Goal: Task Accomplishment & Management: Complete application form

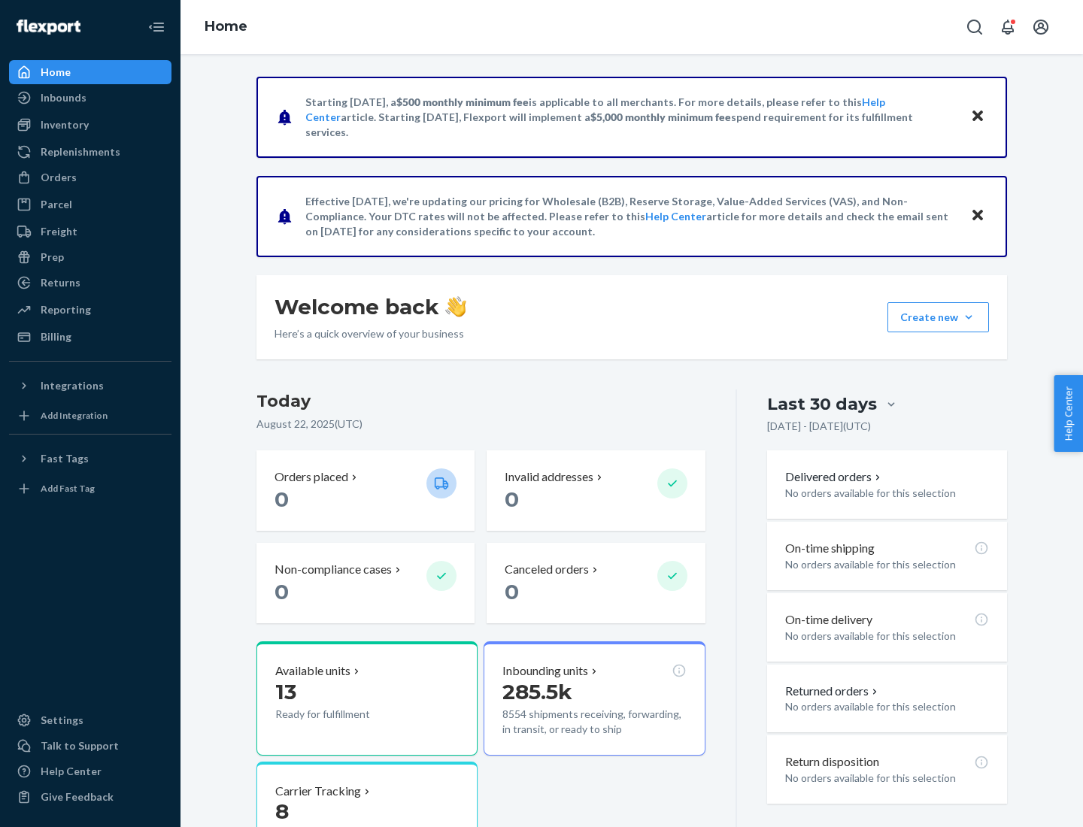
click at [969, 317] on button "Create new Create new inbound Create new order Create new product" at bounding box center [938, 317] width 102 height 30
click at [90, 98] on div "Inbounds" at bounding box center [90, 97] width 159 height 21
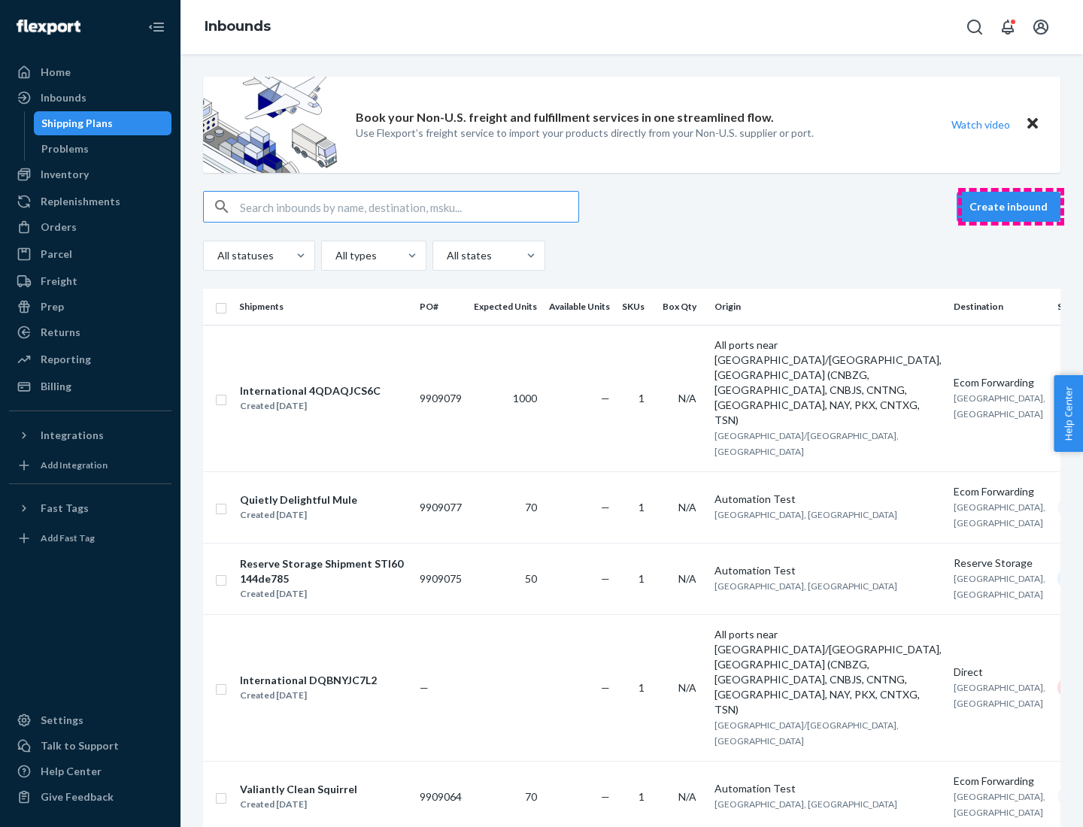
click at [1011, 207] on button "Create inbound" at bounding box center [1009, 207] width 104 height 30
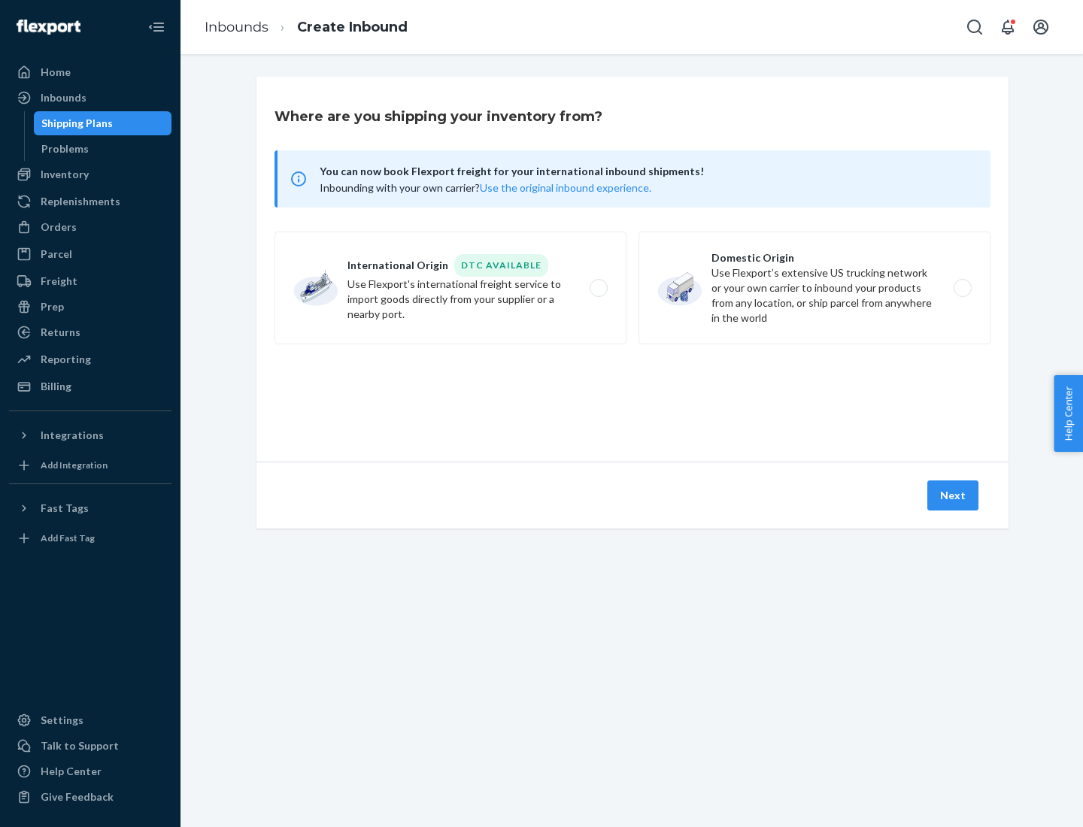
click at [814, 288] on label "Domestic Origin Use Flexport’s extensive US trucking network or your own carrie…" at bounding box center [815, 288] width 352 height 113
click at [962, 288] on input "Domestic Origin Use Flexport’s extensive US trucking network or your own carrie…" at bounding box center [967, 289] width 10 height 10
radio input "true"
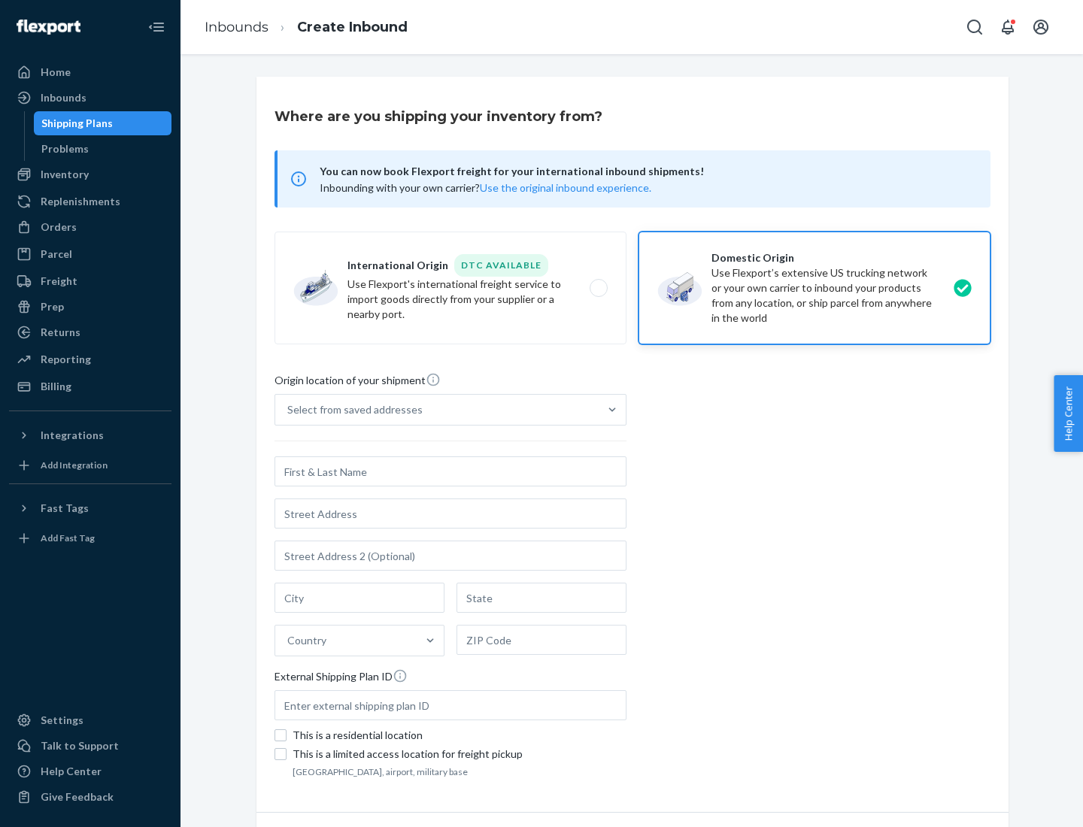
click at [351, 410] on div "Select from saved addresses" at bounding box center [354, 409] width 135 height 15
click at [289, 410] on input "Select from saved addresses" at bounding box center [288, 409] width 2 height 15
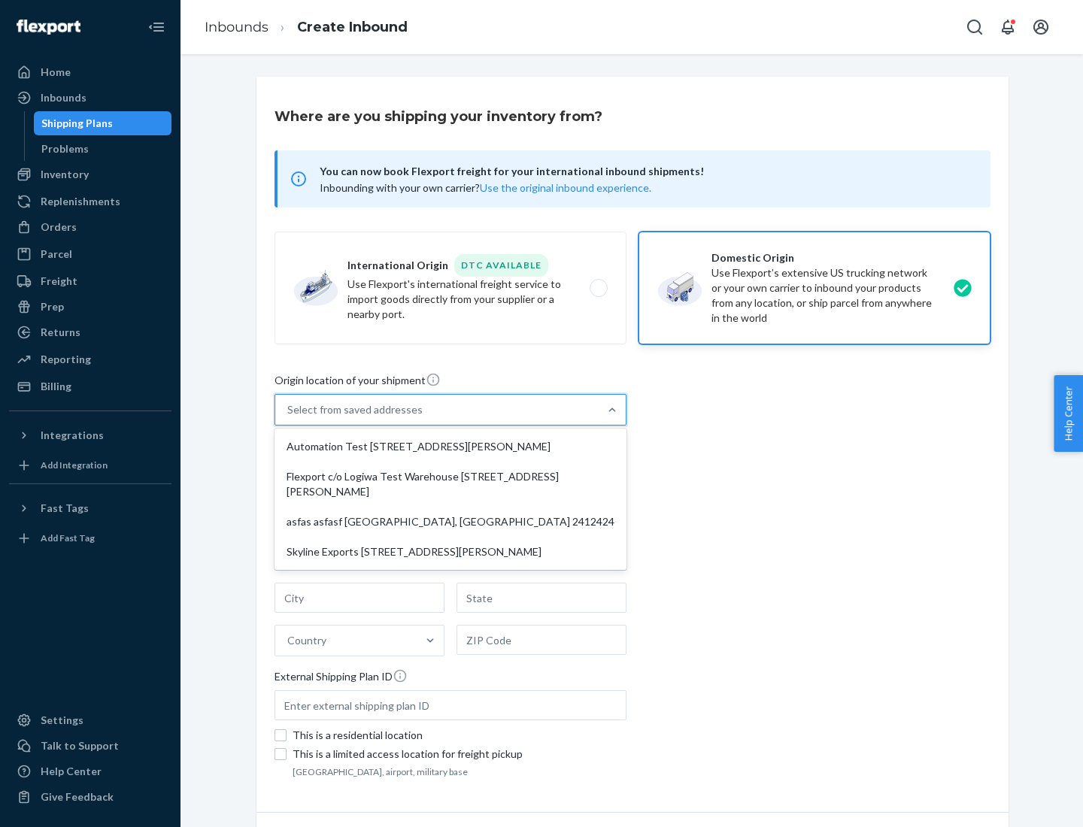
scroll to position [6, 0]
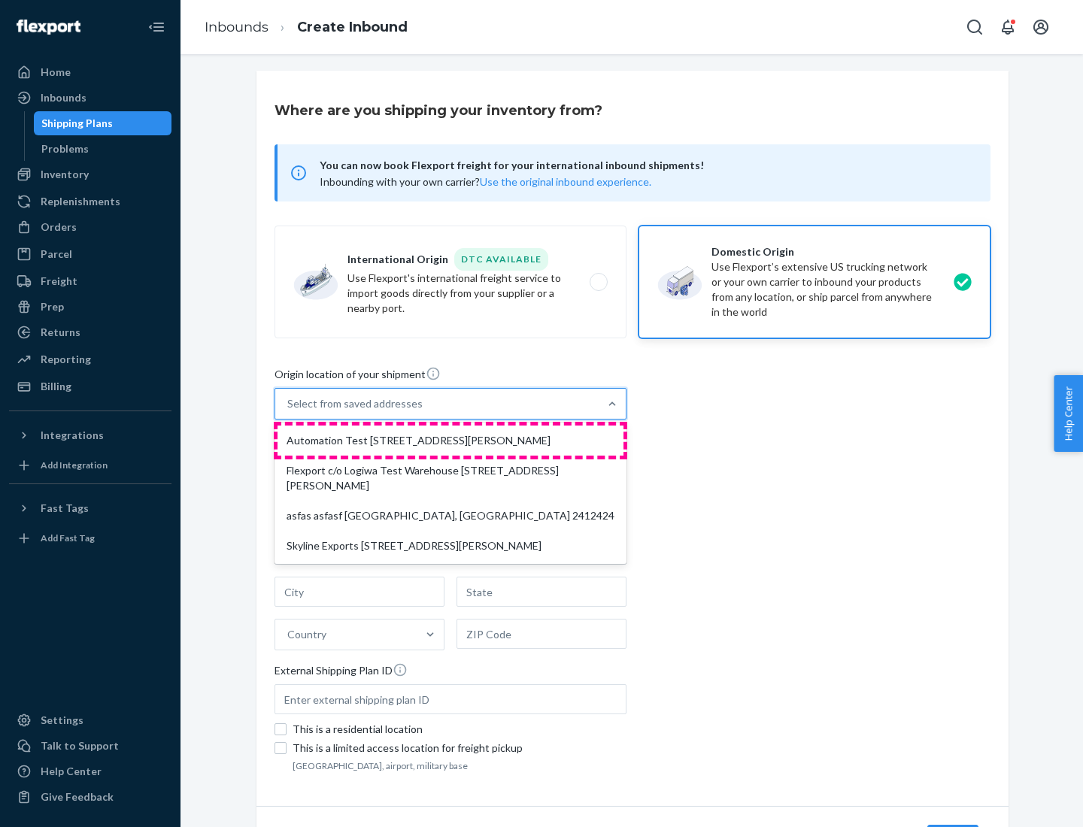
click at [450, 441] on div "Automation Test [STREET_ADDRESS][PERSON_NAME]" at bounding box center [451, 441] width 346 height 30
click at [289, 411] on input "option Automation Test [STREET_ADDRESS][PERSON_NAME] focused, 1 of 4. 4 results…" at bounding box center [288, 403] width 2 height 15
type input "Automation Test"
type input "9th Floor"
type input "[GEOGRAPHIC_DATA]"
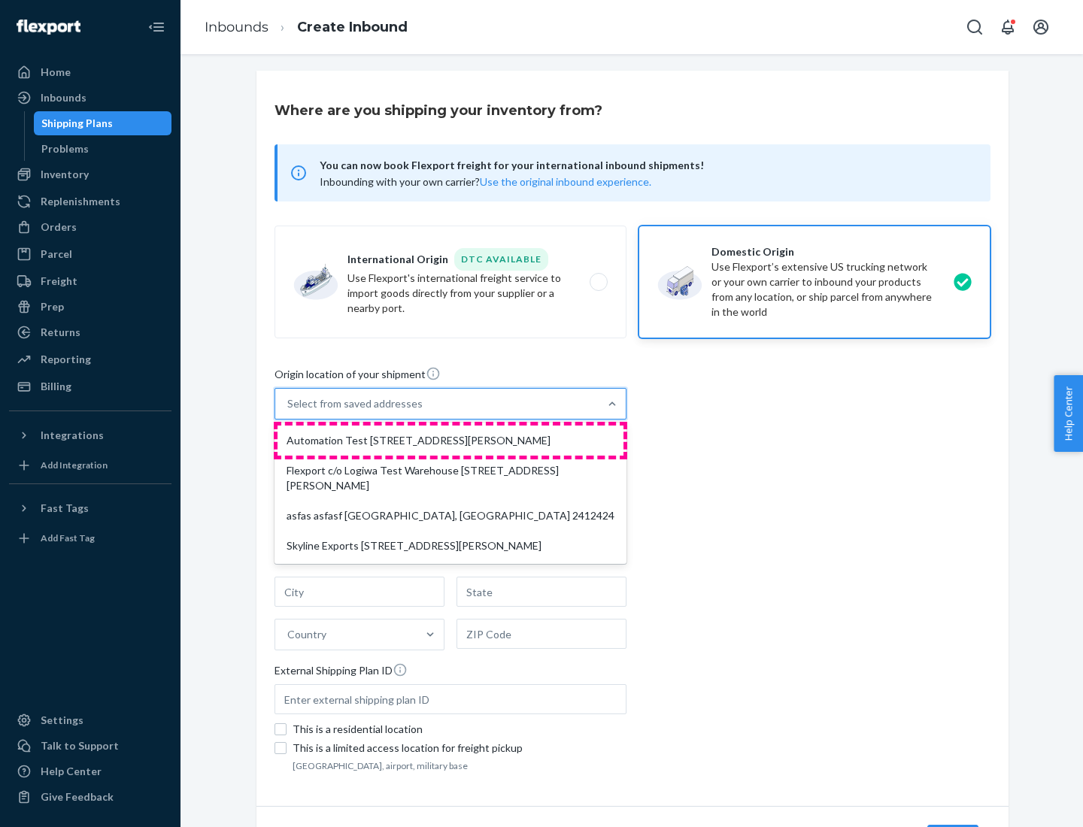
type input "CA"
type input "94104"
type input "[STREET_ADDRESS][PERSON_NAME]"
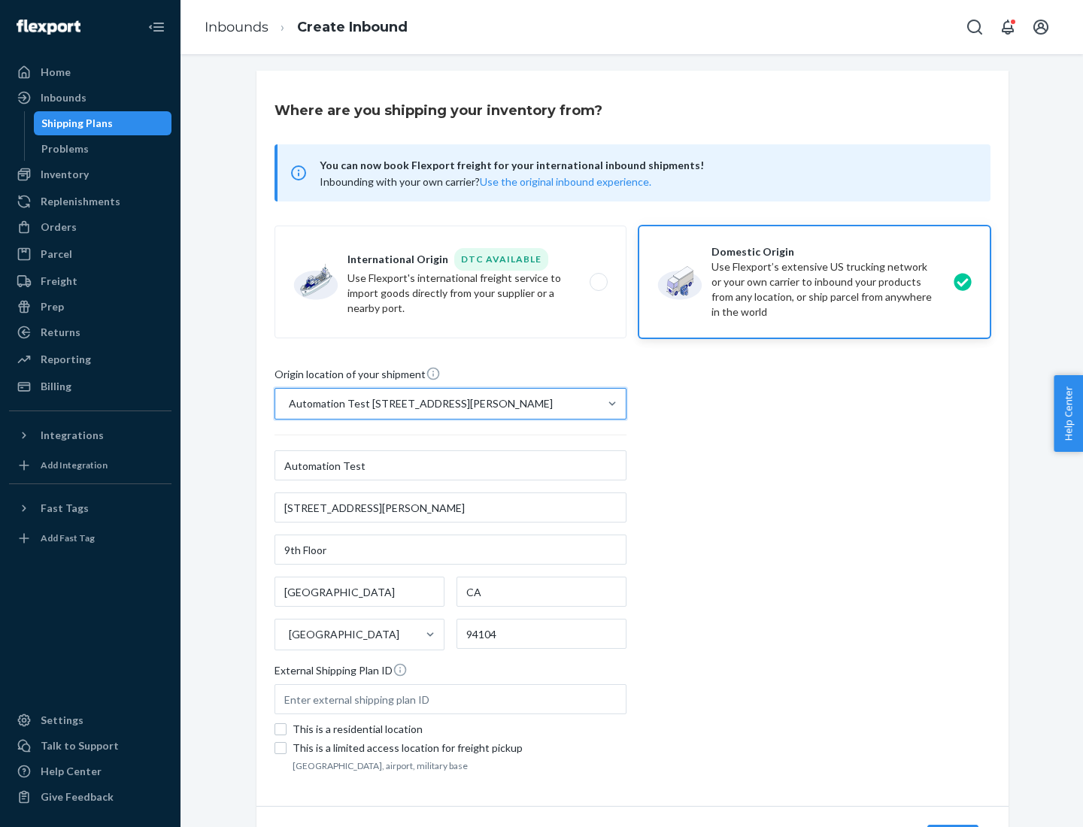
scroll to position [88, 0]
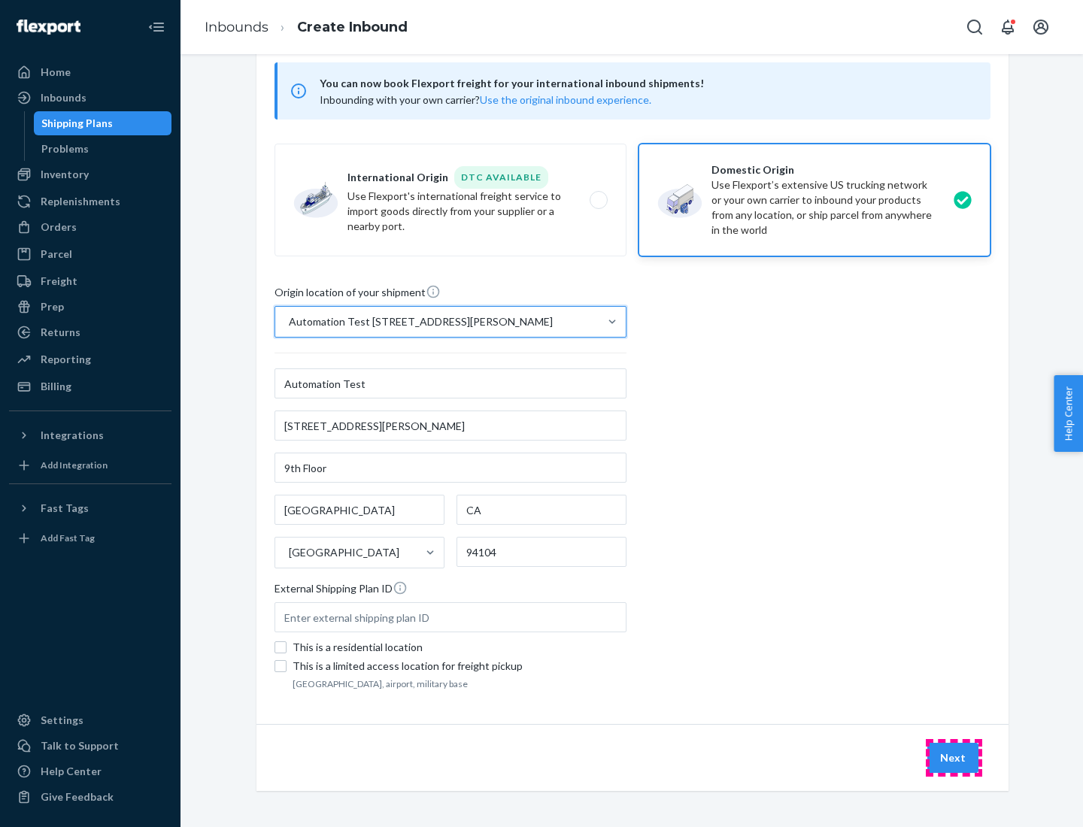
click at [954, 758] on button "Next" at bounding box center [952, 758] width 51 height 30
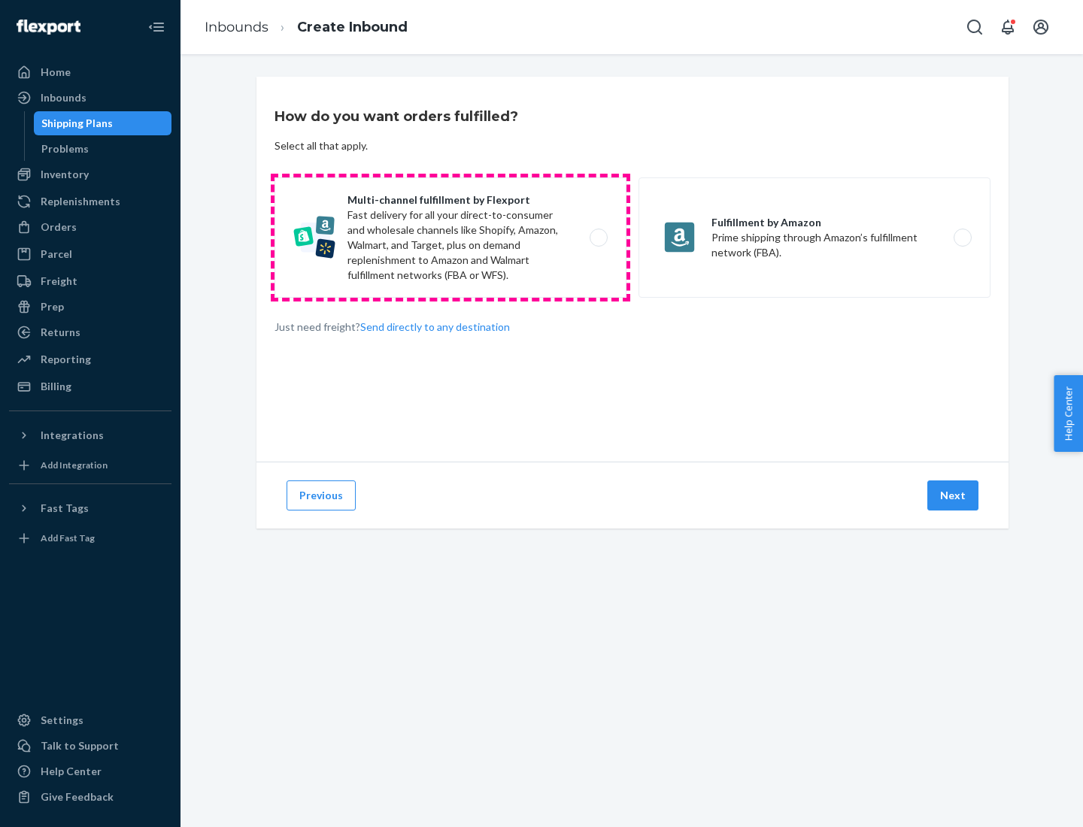
click at [450, 238] on label "Multi-channel fulfillment by Flexport Fast delivery for all your direct-to-cons…" at bounding box center [451, 237] width 352 height 120
click at [598, 238] on input "Multi-channel fulfillment by Flexport Fast delivery for all your direct-to-cons…" at bounding box center [603, 238] width 10 height 10
radio input "true"
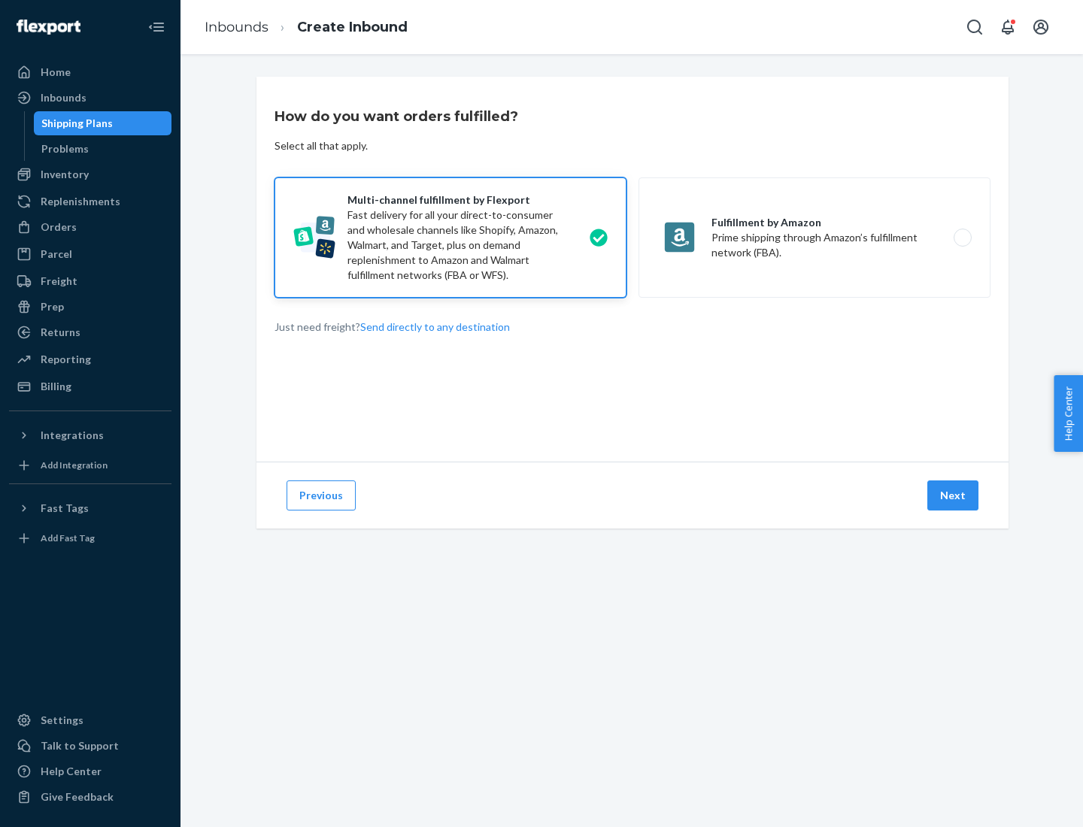
click at [954, 496] on button "Next" at bounding box center [952, 496] width 51 height 30
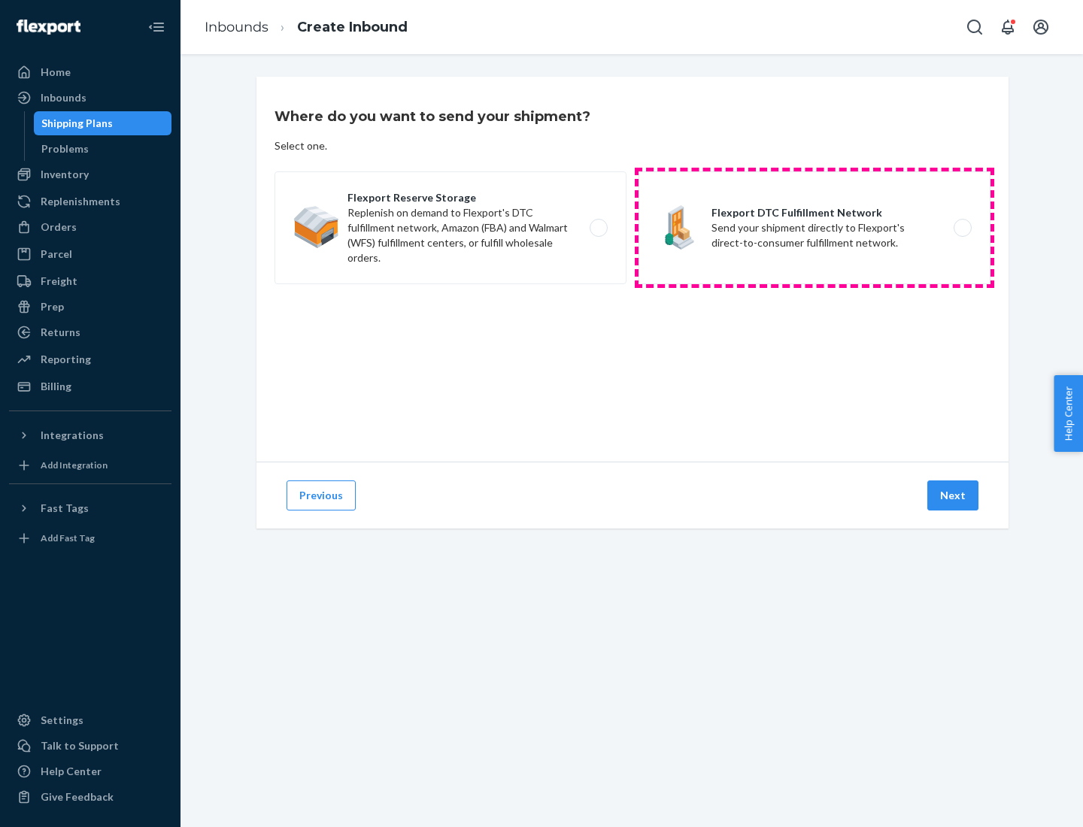
click at [814, 228] on label "Flexport DTC Fulfillment Network Send your shipment directly to Flexport's dire…" at bounding box center [815, 227] width 352 height 113
click at [962, 228] on input "Flexport DTC Fulfillment Network Send your shipment directly to Flexport's dire…" at bounding box center [967, 228] width 10 height 10
radio input "true"
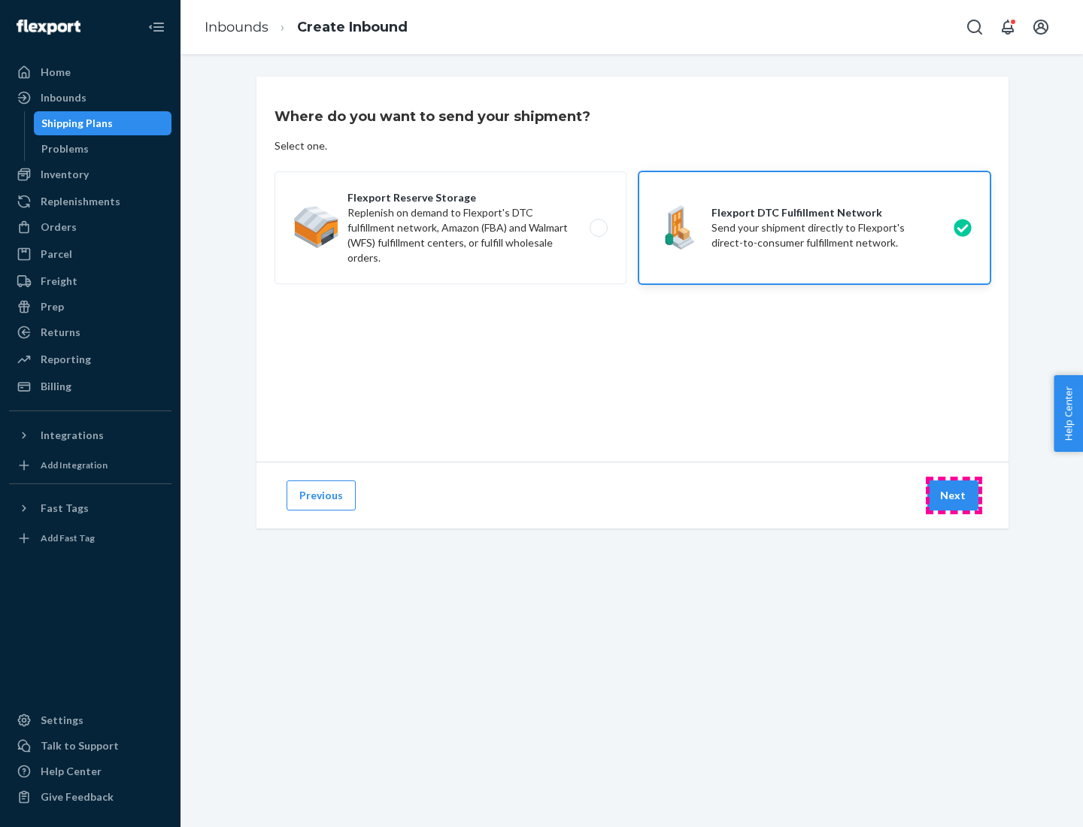
click at [954, 496] on button "Next" at bounding box center [952, 496] width 51 height 30
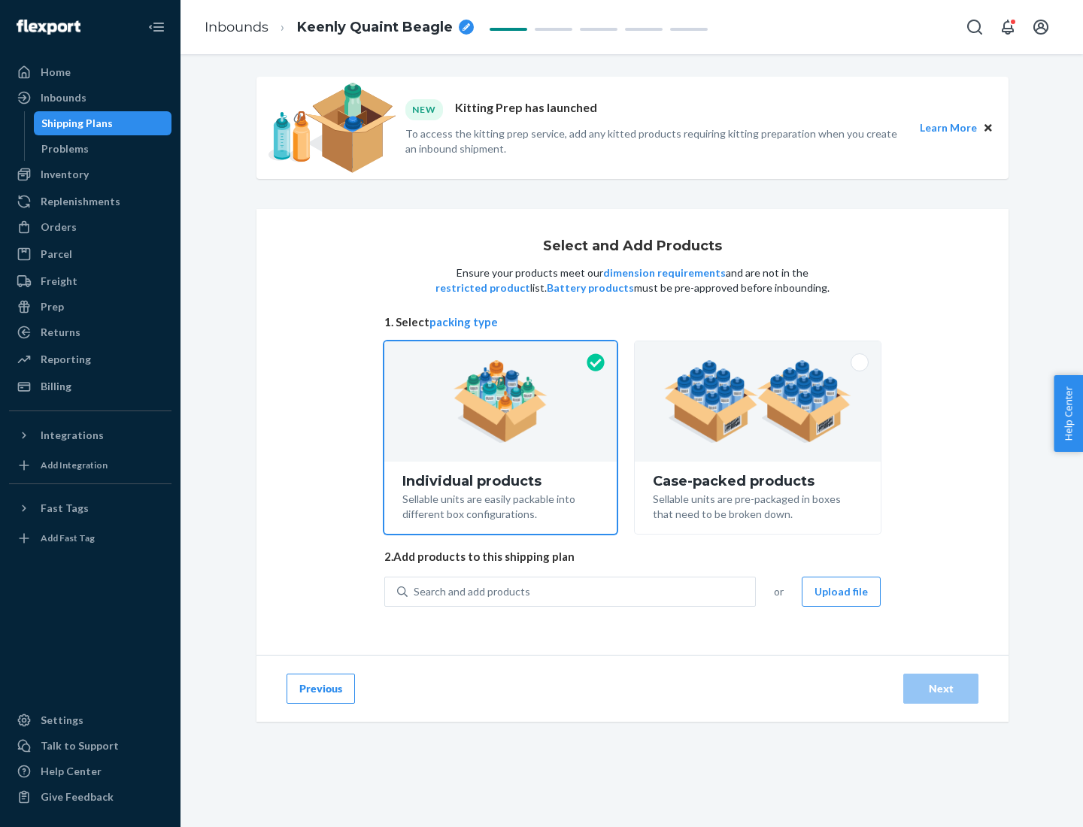
click at [758, 402] on img at bounding box center [757, 401] width 187 height 83
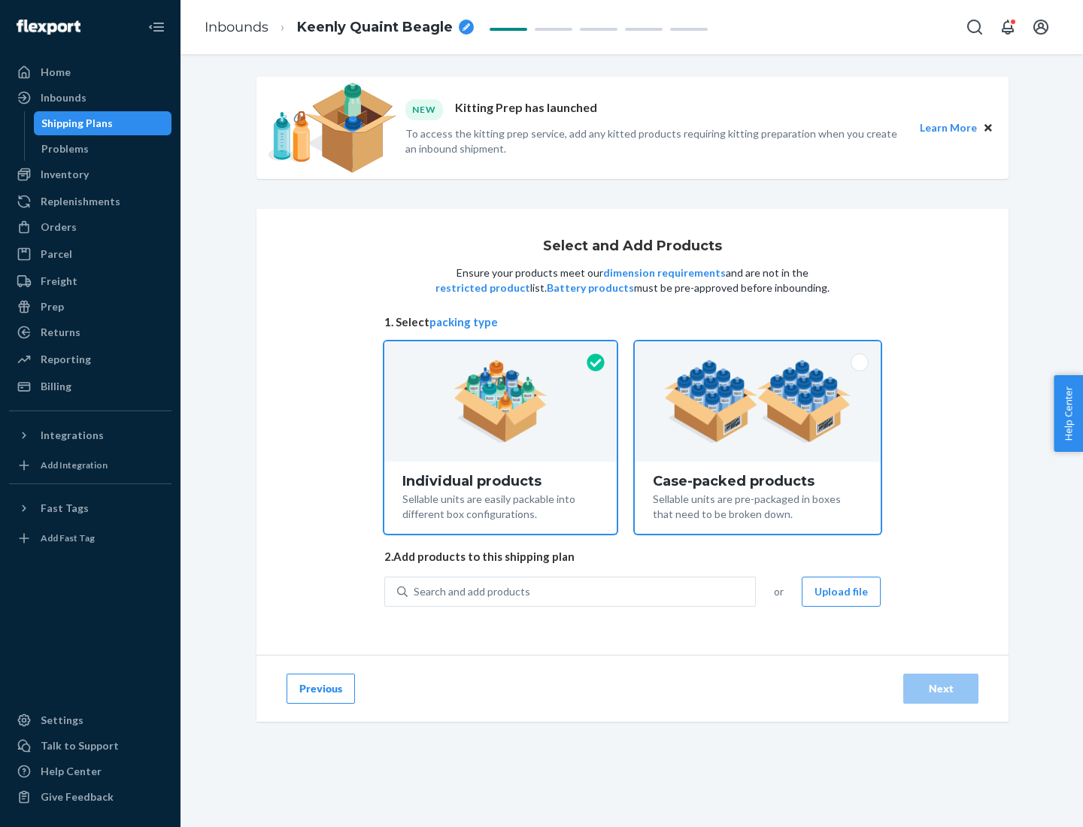
click at [758, 351] on input "Case-packed products Sellable units are pre-packaged in boxes that need to be b…" at bounding box center [758, 346] width 10 height 10
radio input "true"
radio input "false"
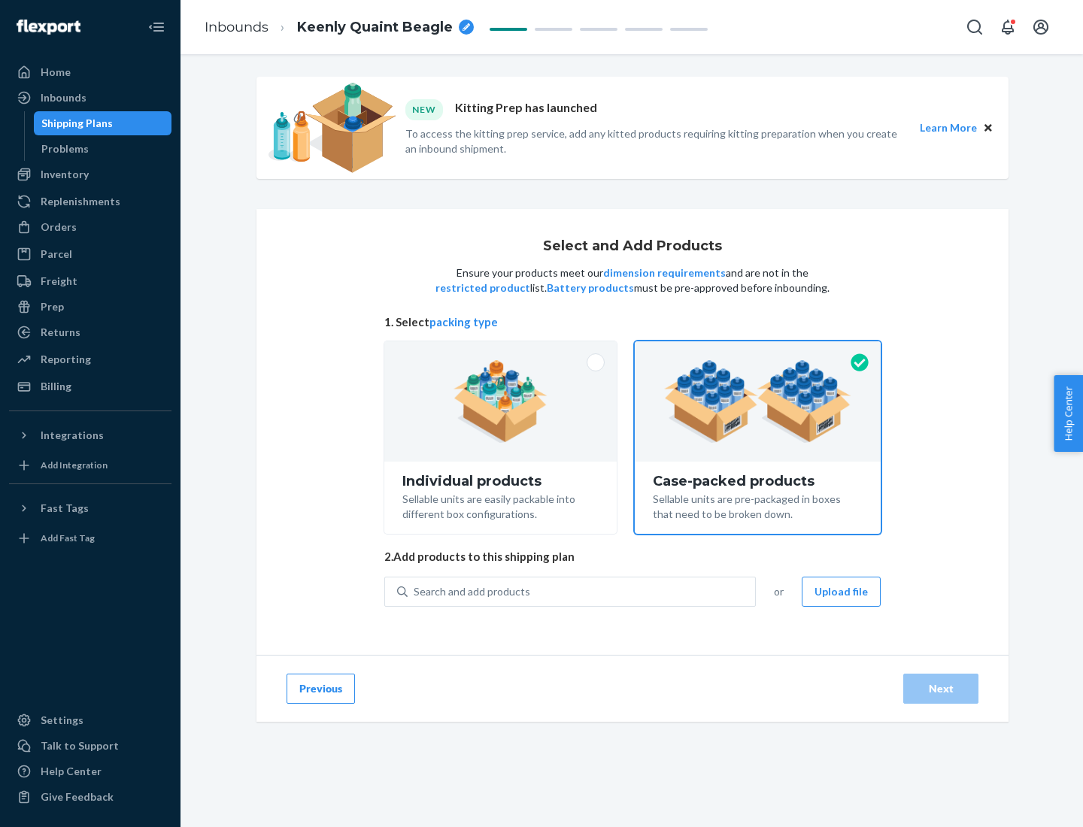
click at [582, 591] on div "Search and add products" at bounding box center [581, 591] width 347 height 27
click at [415, 591] on input "Search and add products" at bounding box center [415, 591] width 2 height 15
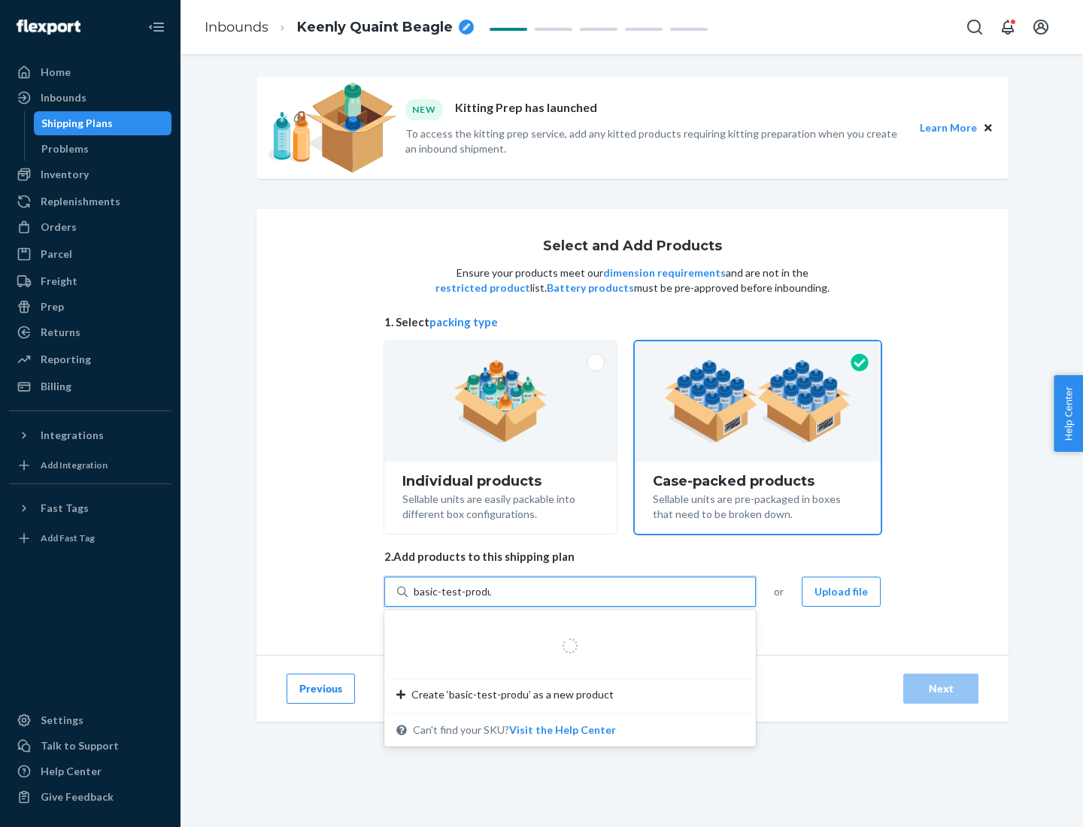
type input "basic-test-product-1"
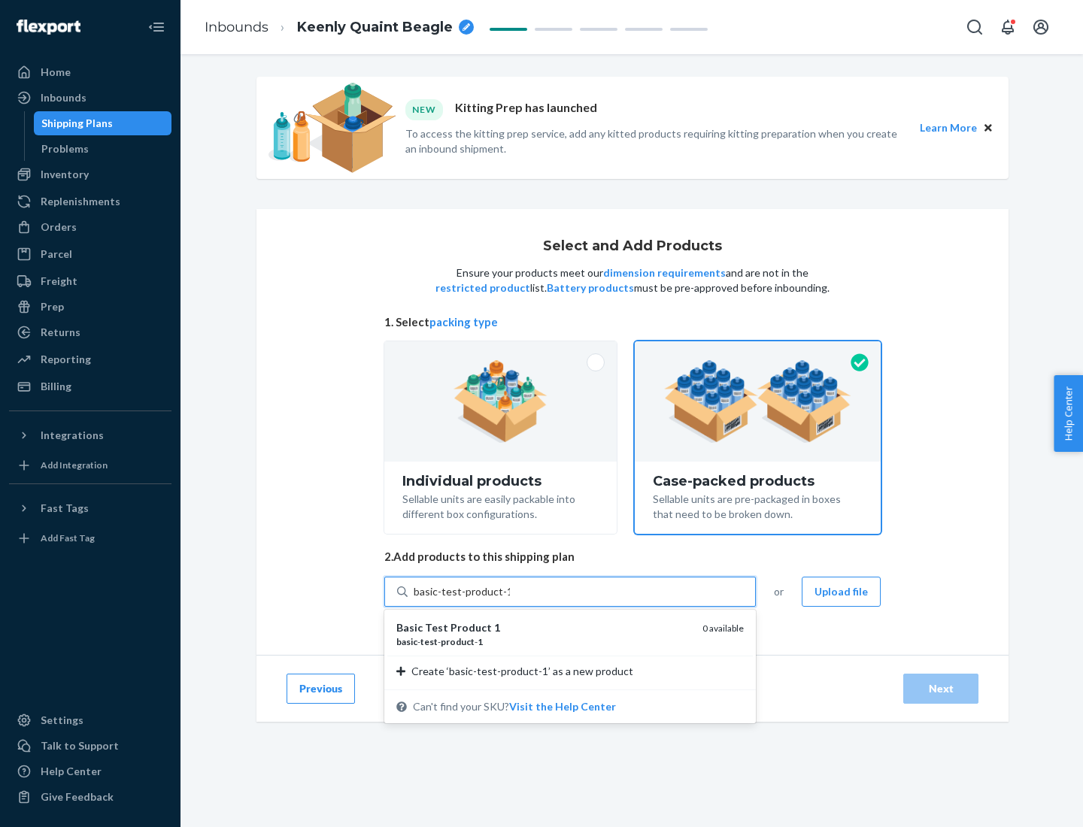
click at [544, 642] on div "basic - test - product - 1" at bounding box center [543, 641] width 294 height 13
click at [510, 599] on input "basic-test-product-1" at bounding box center [462, 591] width 96 height 15
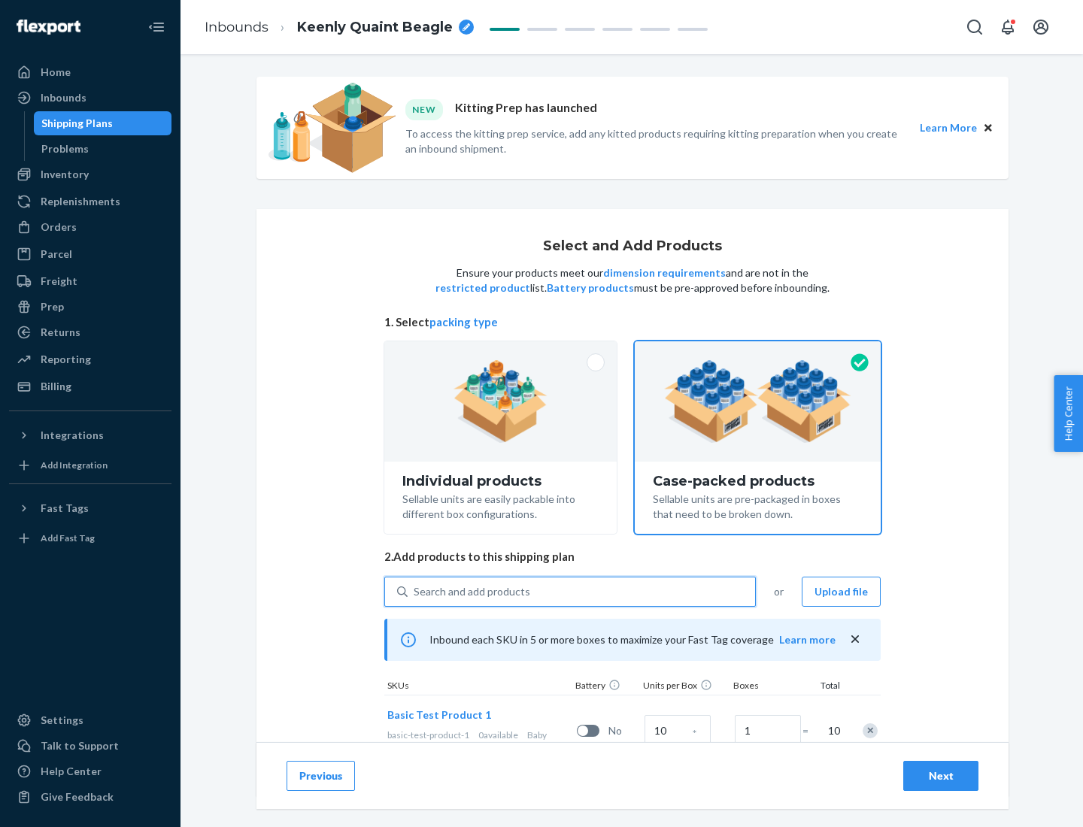
scroll to position [54, 0]
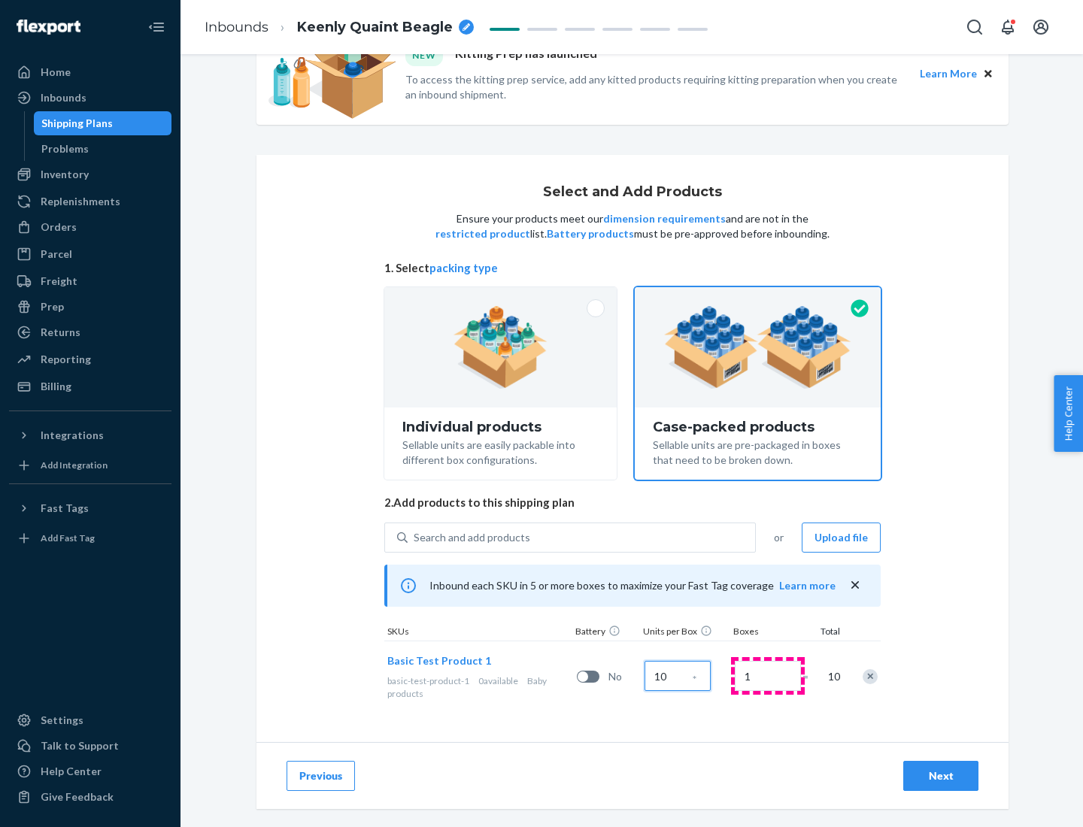
type input "10"
type input "7"
click at [941, 776] on div "Next" at bounding box center [941, 776] width 50 height 15
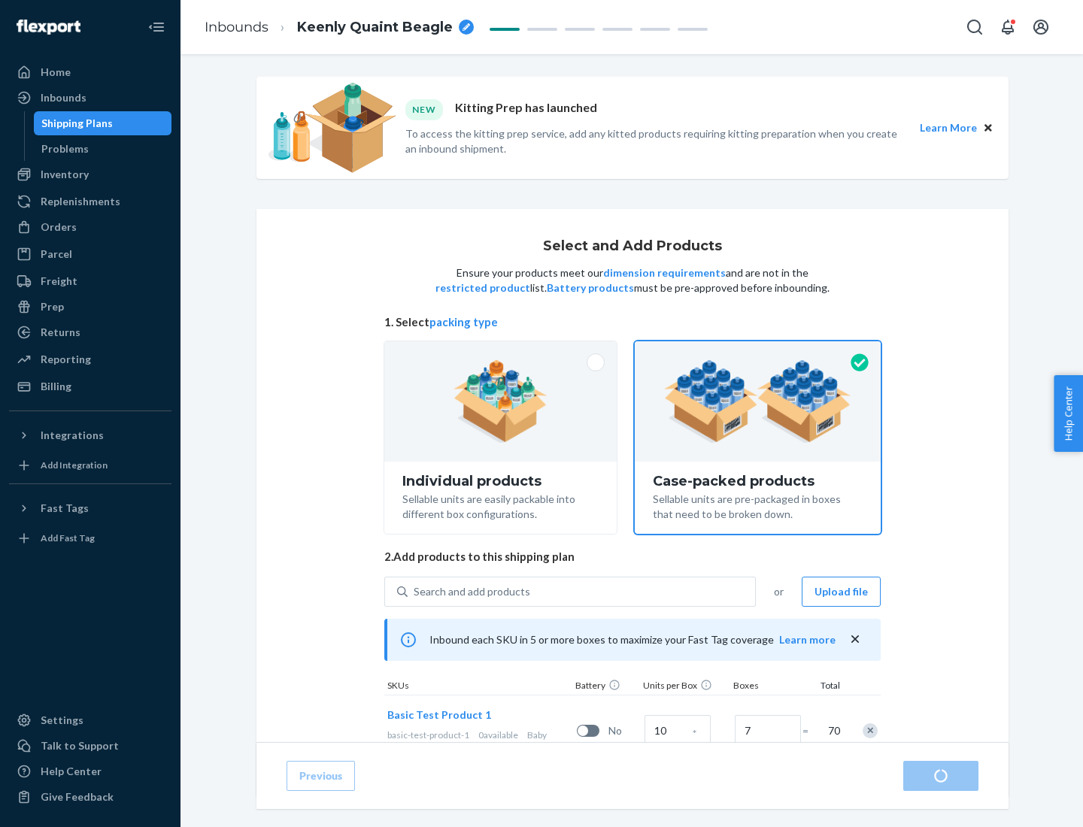
radio input "true"
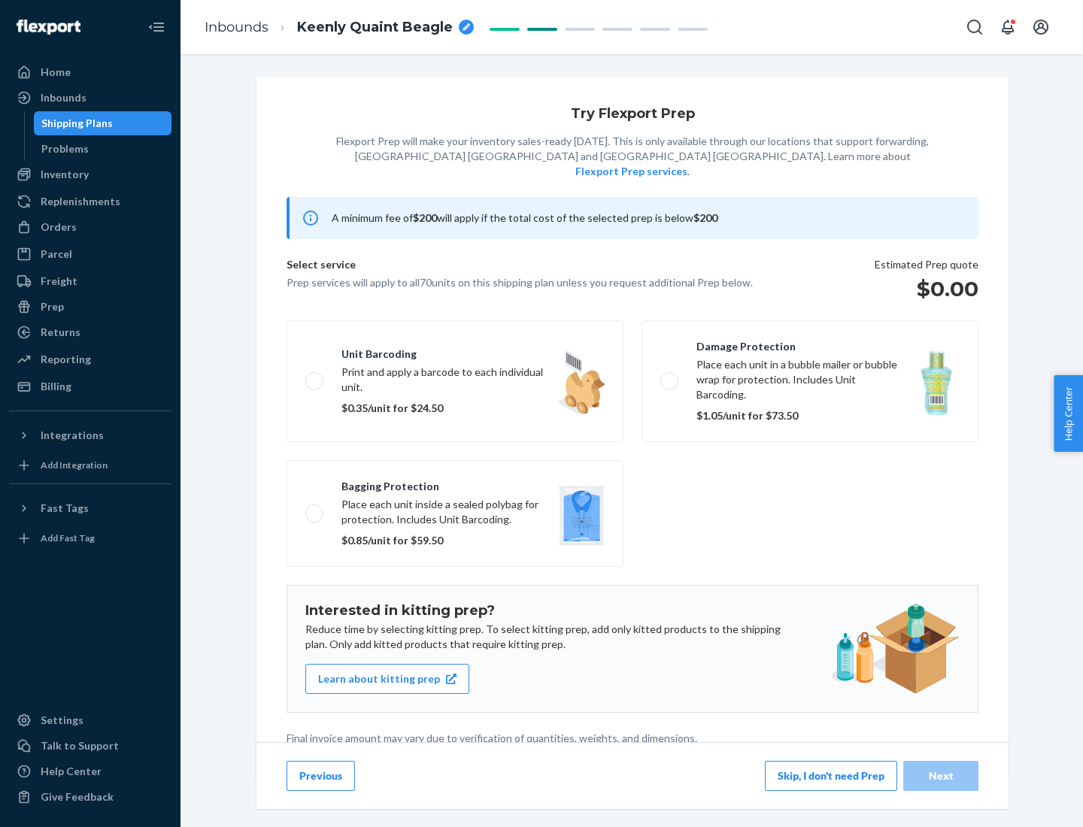
scroll to position [4, 0]
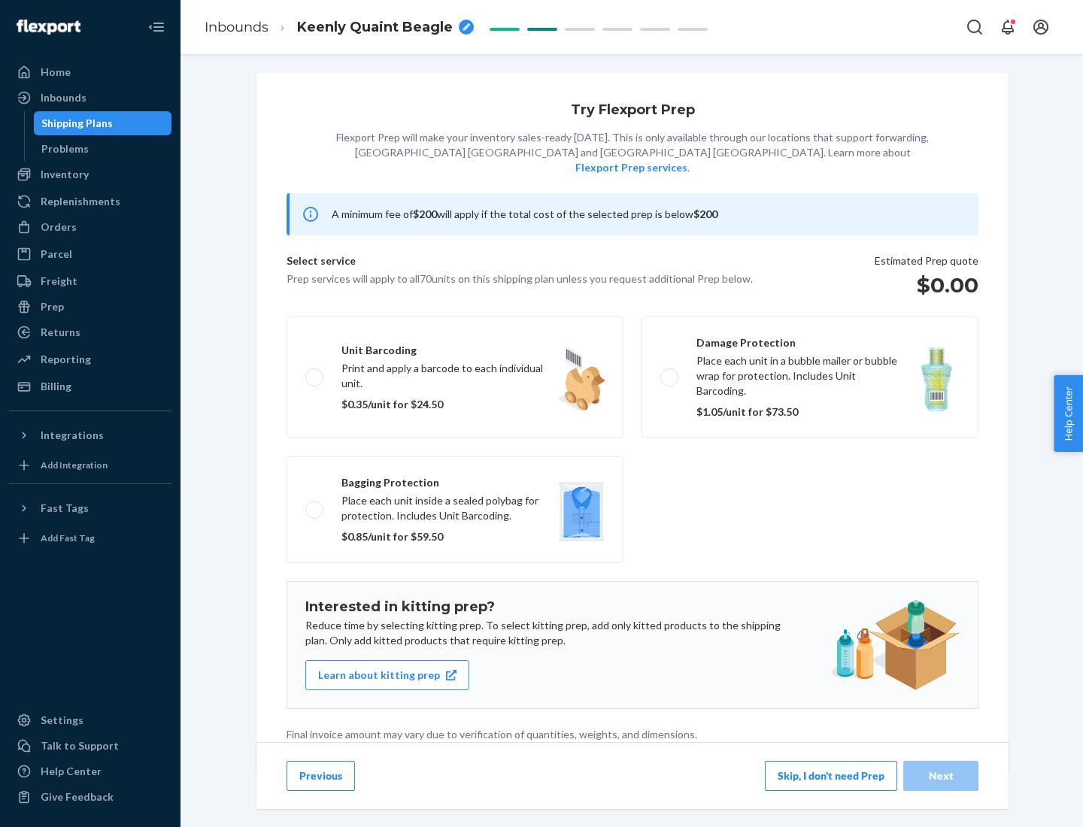
click at [455, 479] on label "Bagging protection Place each unit inside a sealed polybag for protection. Incl…" at bounding box center [455, 510] width 337 height 107
click at [315, 505] on input "Bagging protection Place each unit inside a sealed polybag for protection. Incl…" at bounding box center [310, 510] width 10 height 10
checkbox input "true"
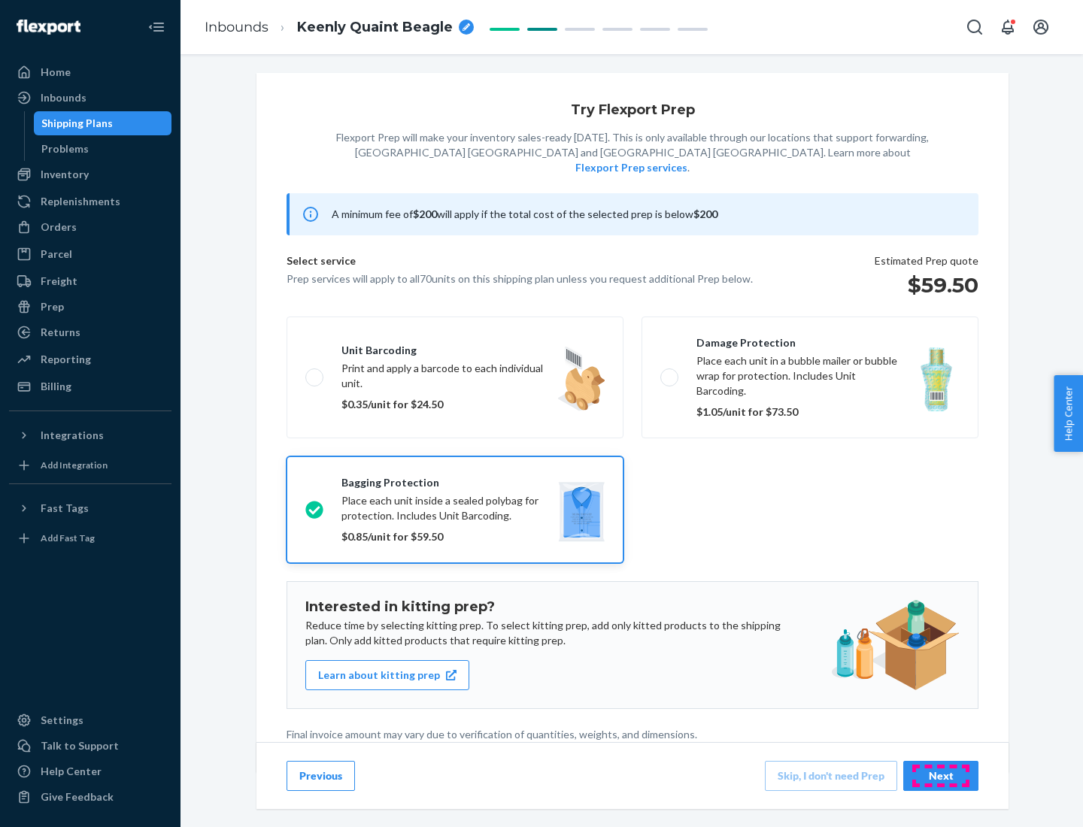
click at [941, 775] on div "Next" at bounding box center [941, 776] width 50 height 15
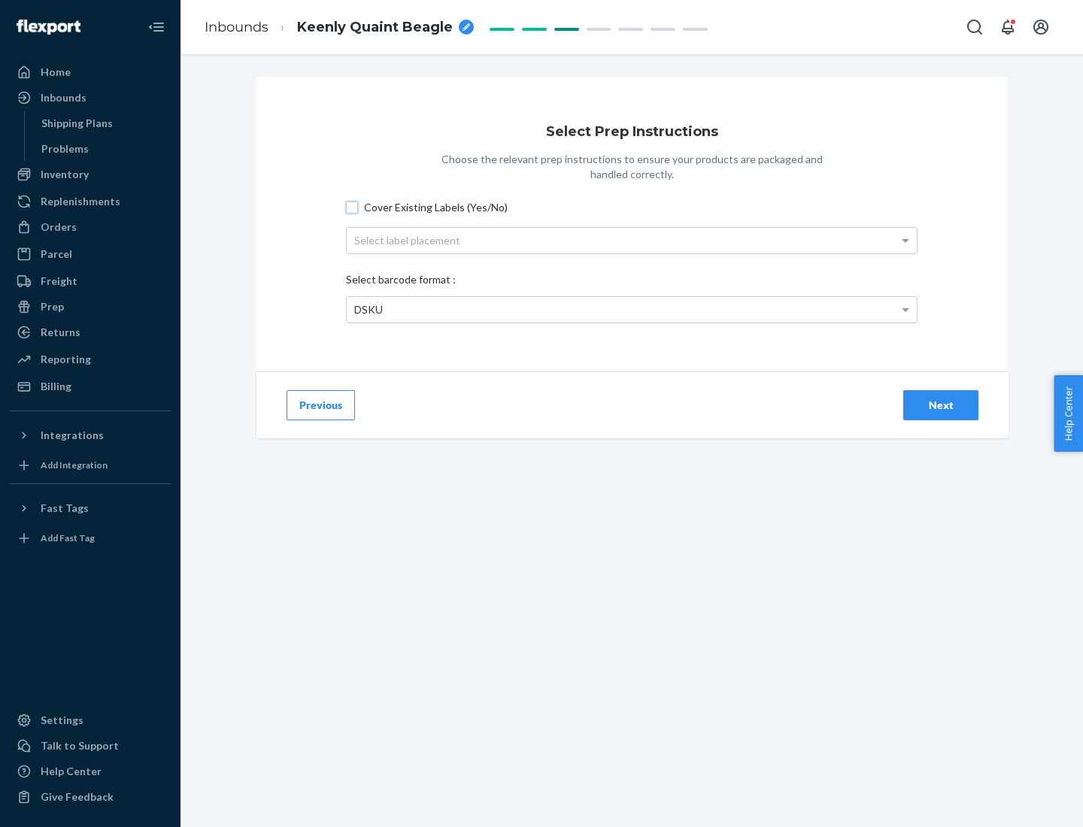
click at [352, 207] on input "Cover Existing Labels (Yes/No)" at bounding box center [352, 208] width 12 height 12
checkbox input "true"
click at [632, 240] on div "Select label placement" at bounding box center [632, 241] width 570 height 26
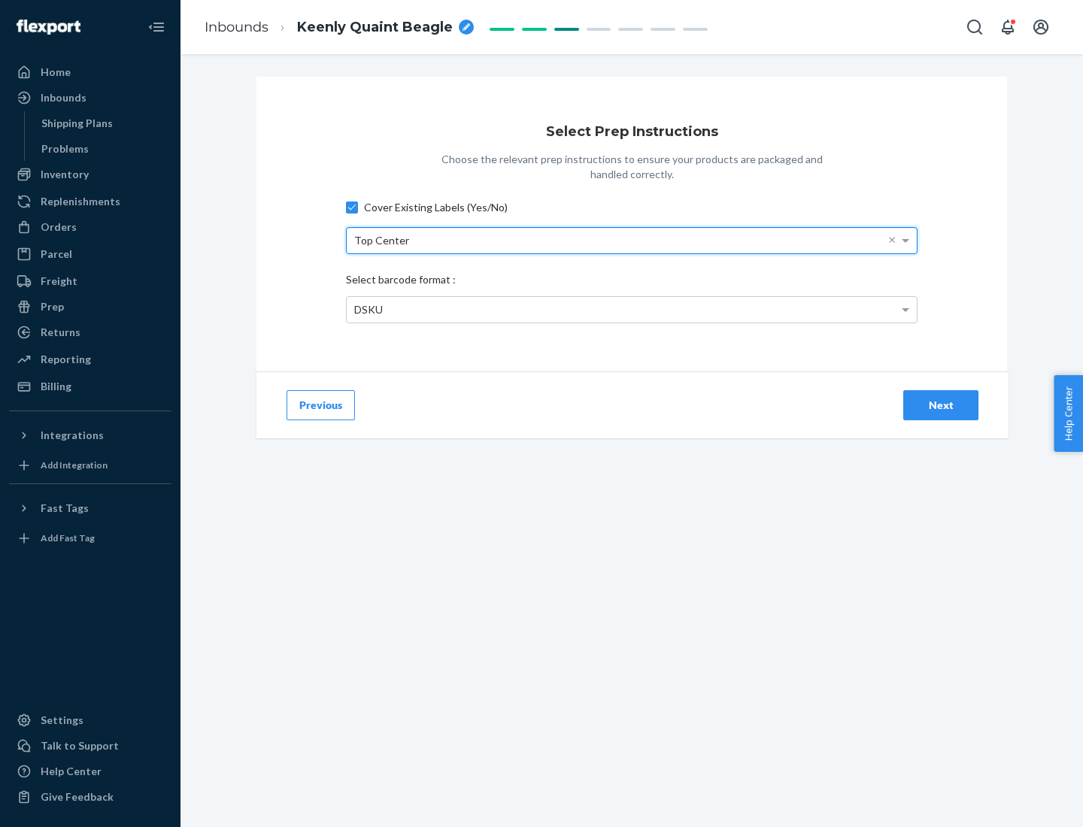
click at [632, 309] on div "DSKU" at bounding box center [632, 310] width 570 height 26
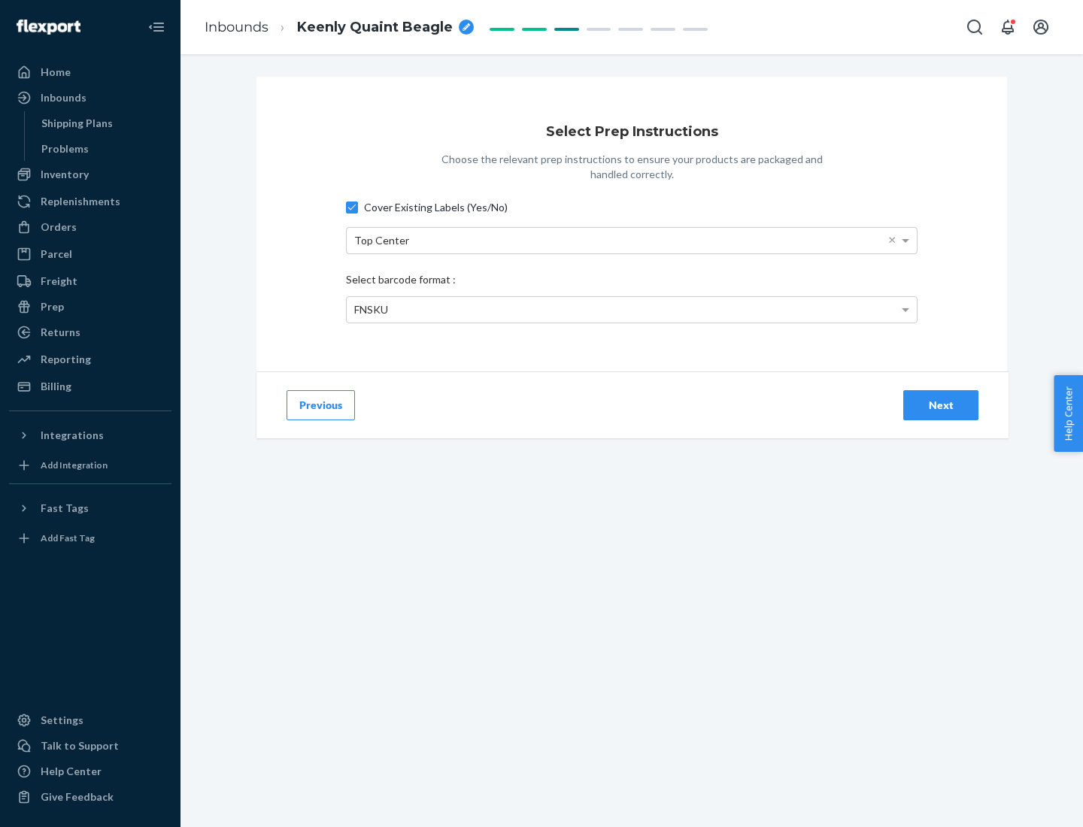
click at [941, 405] on div "Next" at bounding box center [941, 405] width 50 height 15
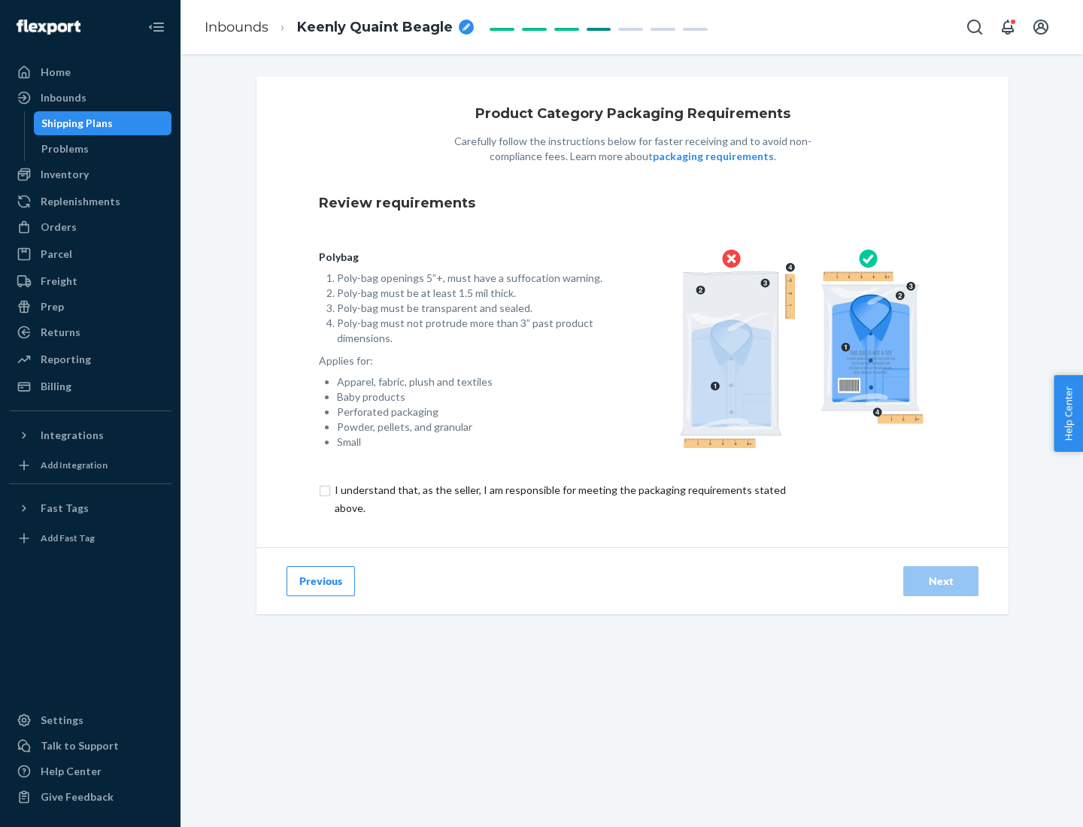
click at [559, 499] on input "checkbox" at bounding box center [569, 499] width 500 height 36
checkbox input "true"
click at [941, 581] on div "Next" at bounding box center [941, 581] width 50 height 15
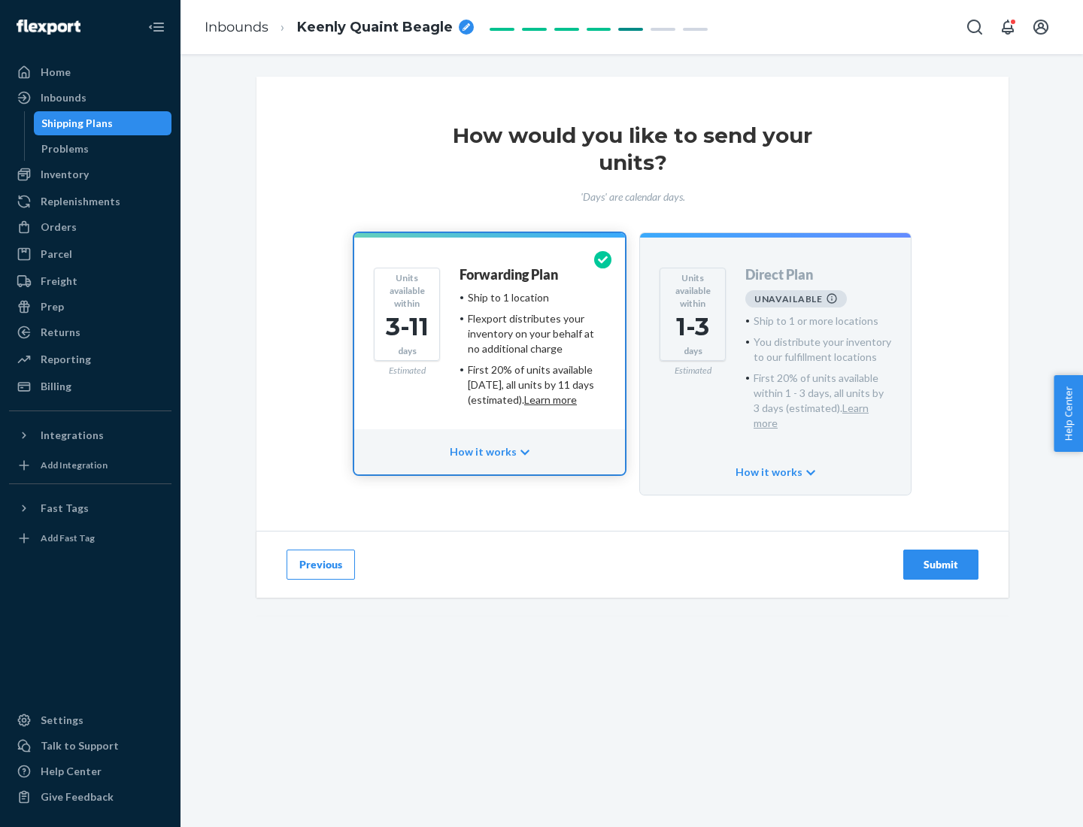
click at [510, 275] on h4 "Forwarding Plan" at bounding box center [509, 275] width 99 height 15
click at [941, 557] on div "Submit" at bounding box center [941, 564] width 50 height 15
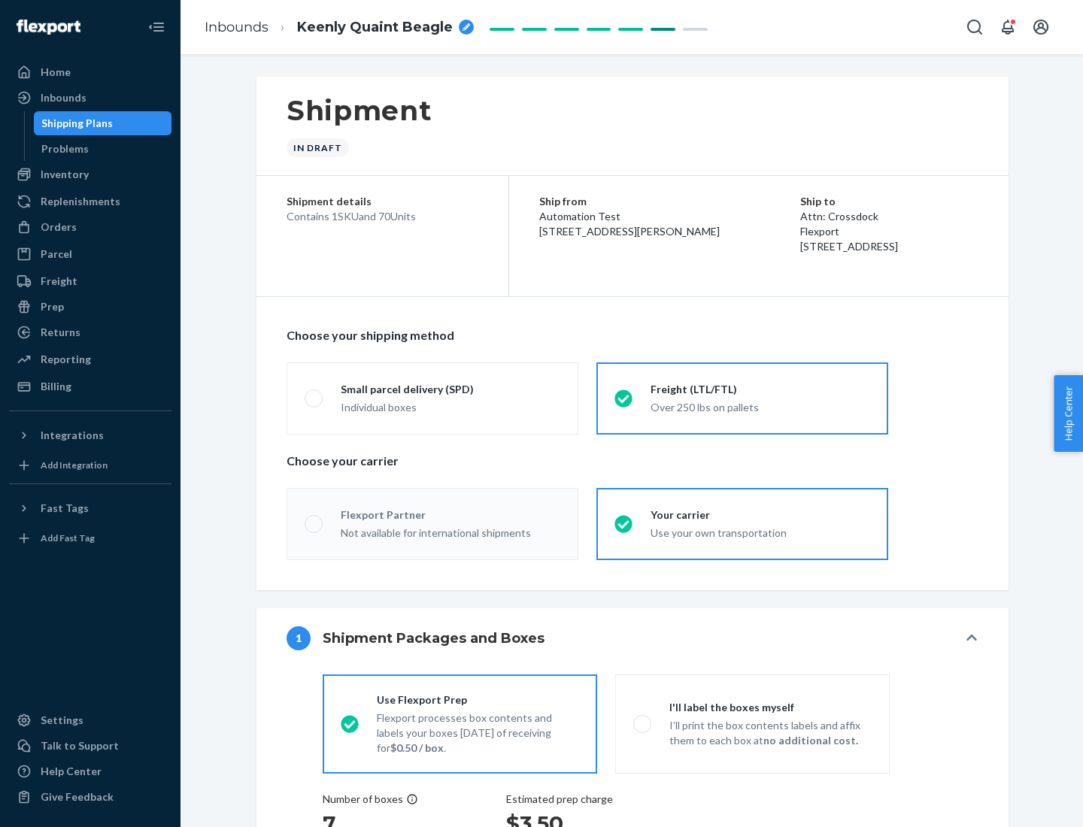
radio input "true"
radio input "false"
radio input "true"
radio input "false"
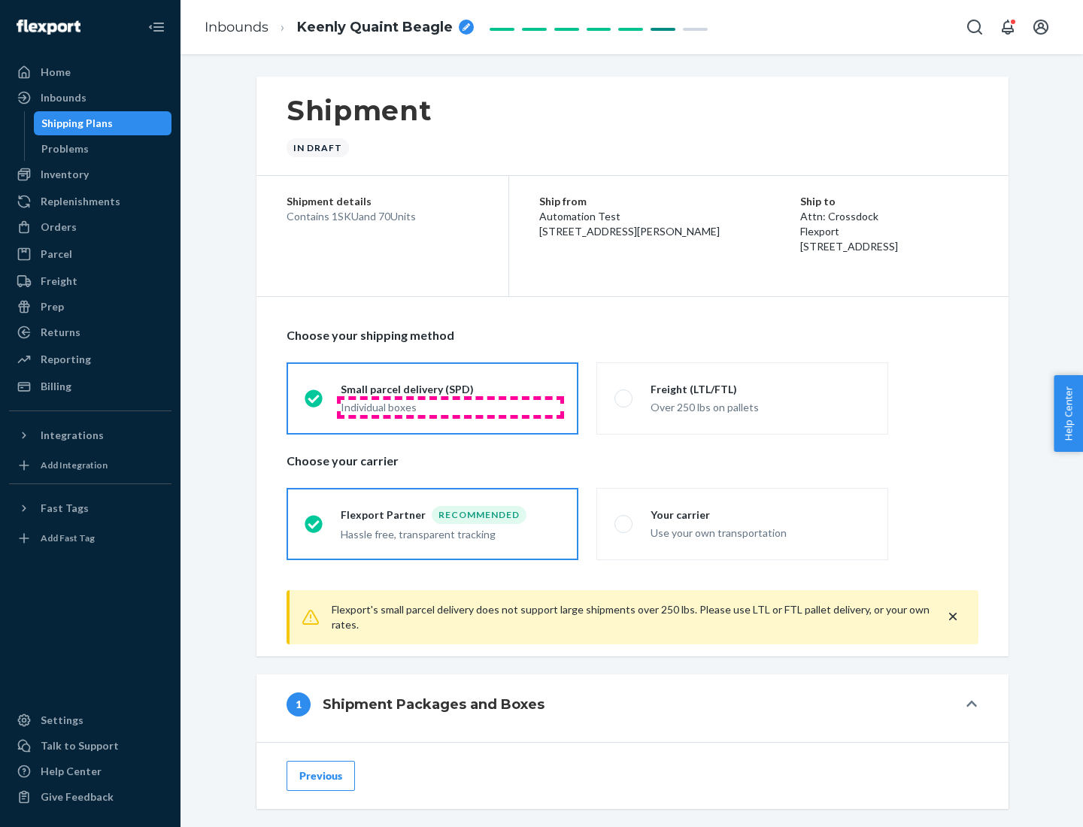
click at [450, 407] on div "Individual boxes" at bounding box center [451, 407] width 220 height 15
click at [314, 403] on input "Small parcel delivery (SPD) Individual boxes" at bounding box center [310, 398] width 10 height 10
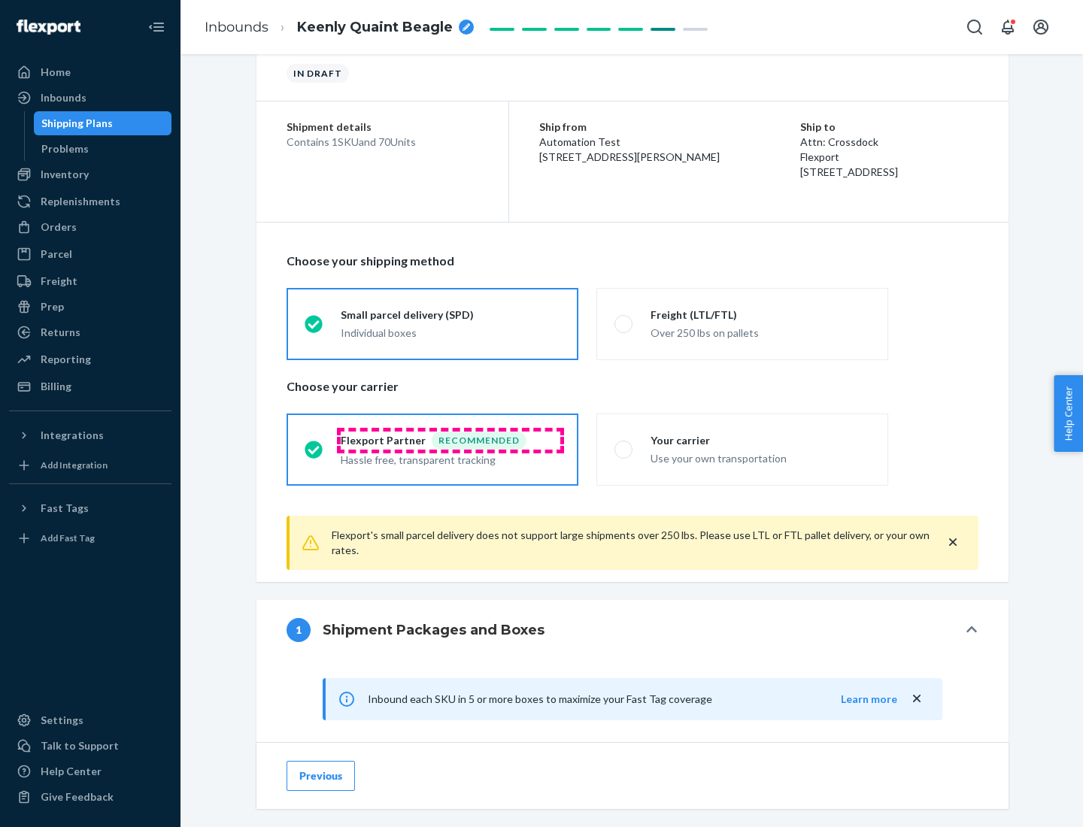
click at [450, 440] on div "Recommended" at bounding box center [479, 441] width 95 height 18
click at [314, 444] on input "Flexport Partner Recommended Hassle free, transparent tracking" at bounding box center [310, 449] width 10 height 10
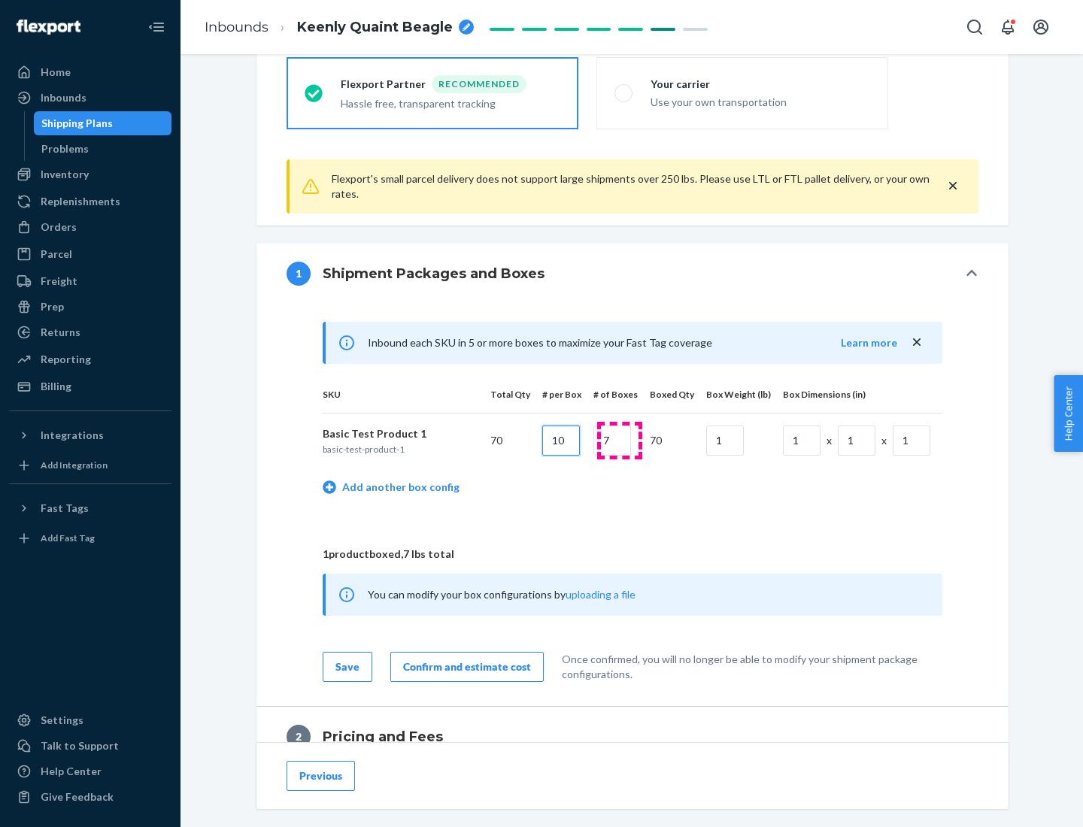
type input "10"
type input "7"
type input "1"
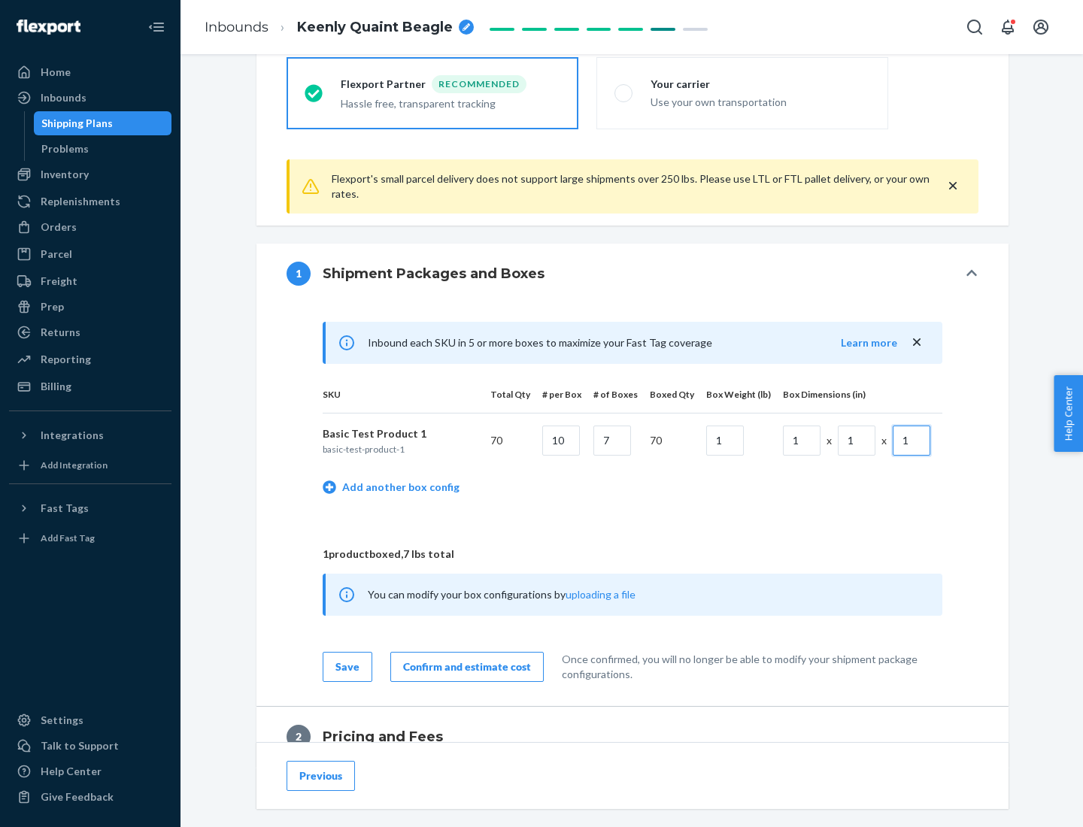
scroll to position [657, 0]
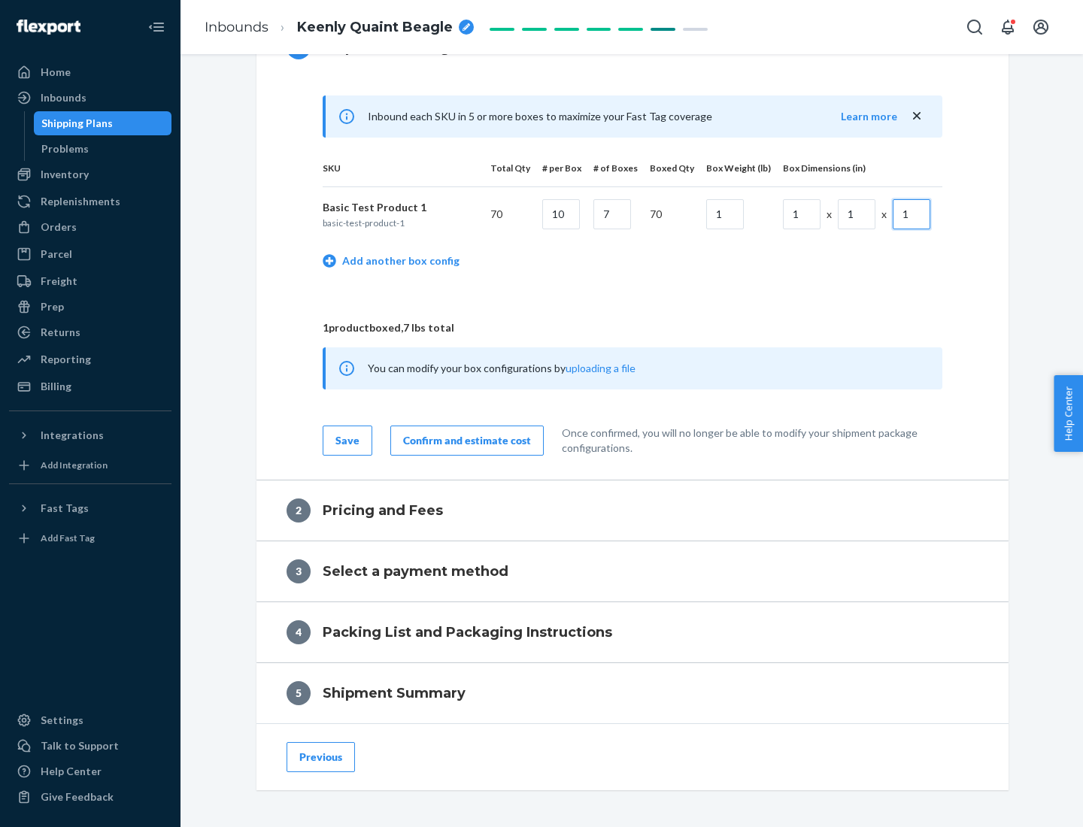
type input "1"
click at [464, 440] on div "Confirm and estimate cost" at bounding box center [467, 440] width 128 height 15
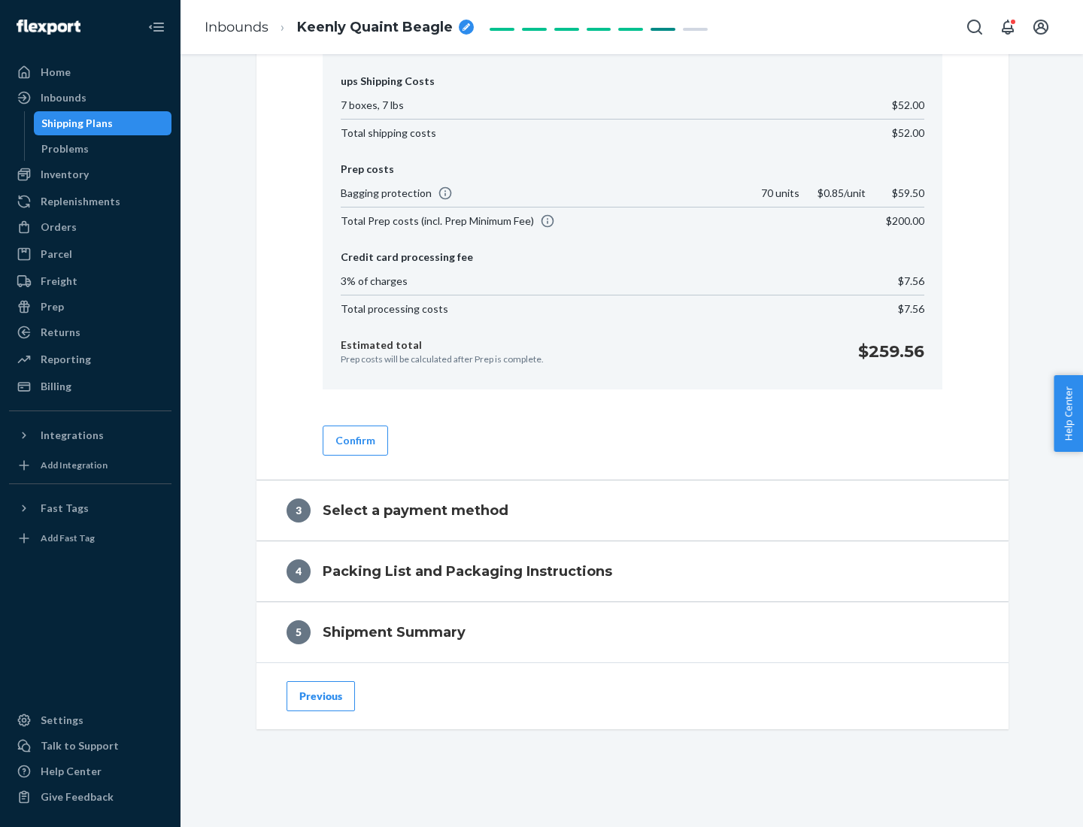
click at [354, 440] on button "Confirm" at bounding box center [355, 441] width 65 height 30
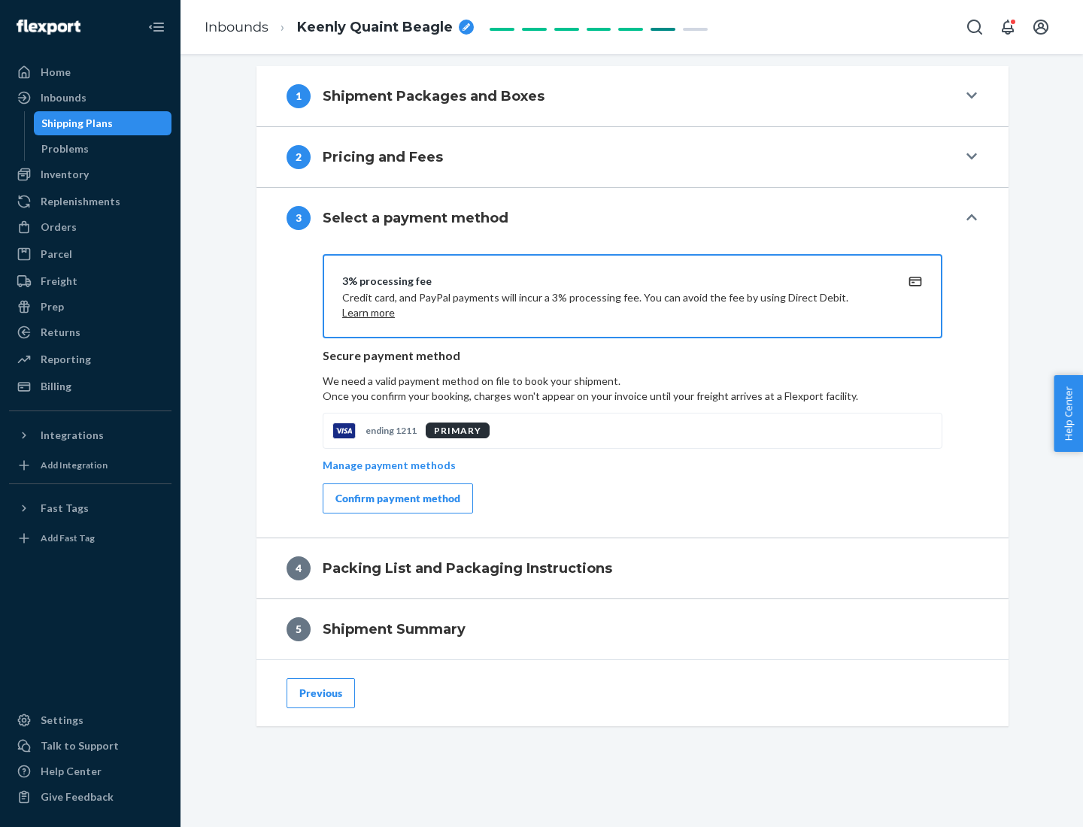
click at [396, 499] on div "Confirm payment method" at bounding box center [397, 498] width 125 height 15
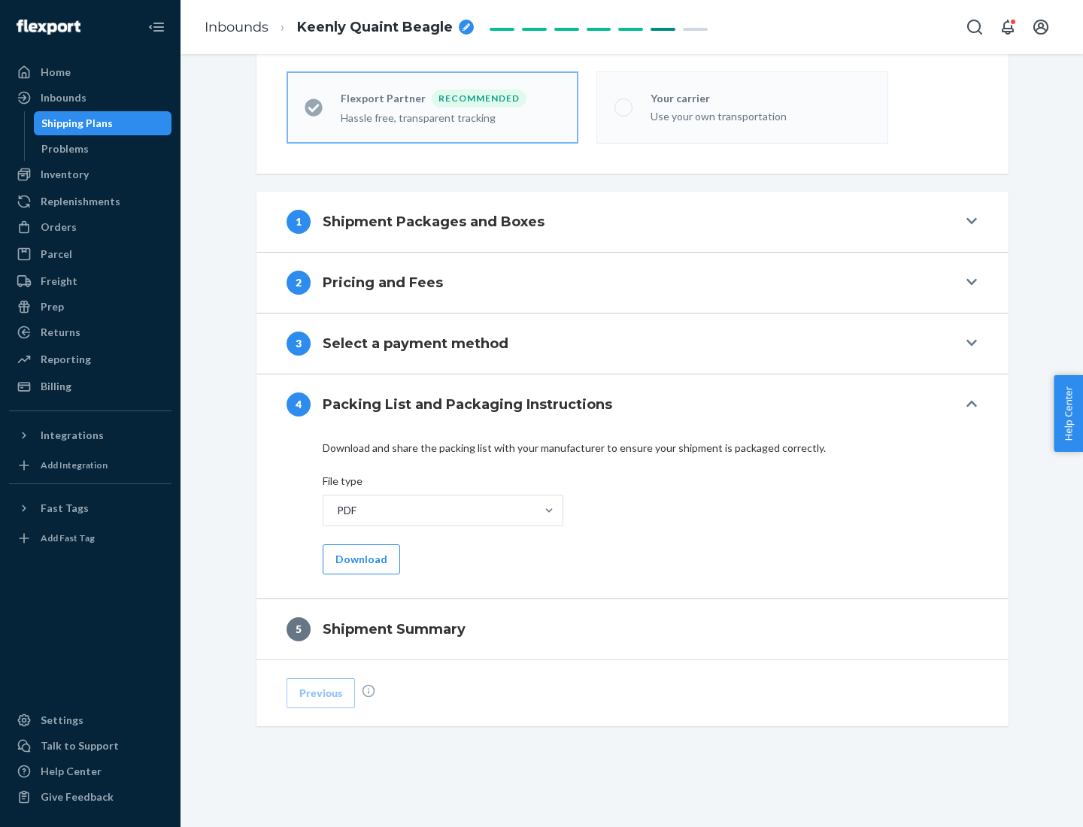
scroll to position [417, 0]
click at [359, 559] on button "Download" at bounding box center [361, 559] width 77 height 30
